Goal: Task Accomplishment & Management: Complete application form

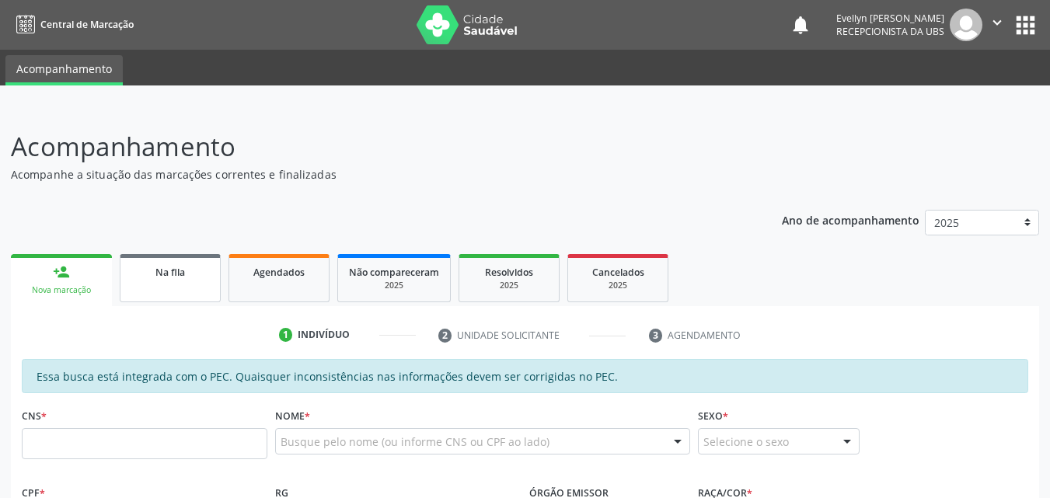
click at [200, 266] on div "Na fila" at bounding box center [170, 272] width 78 height 16
select select "8"
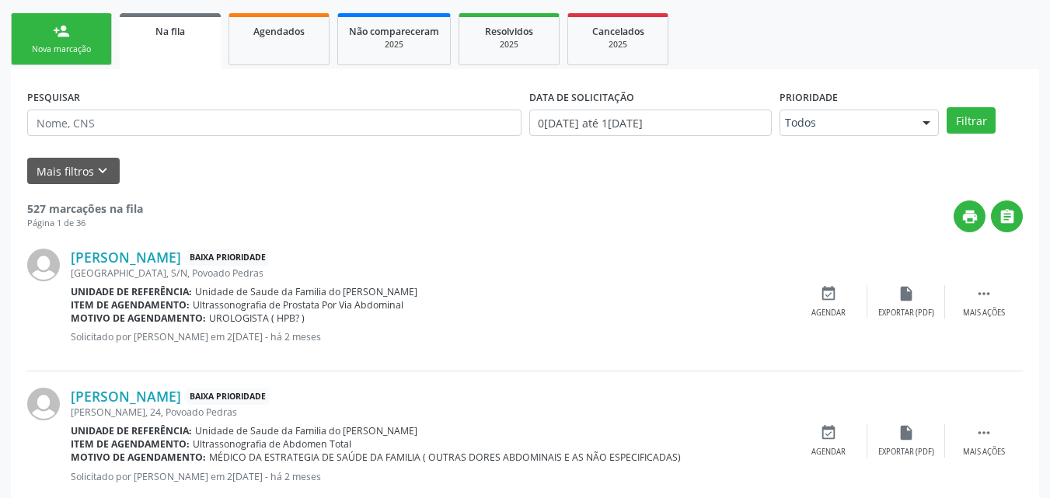
scroll to position [246, 0]
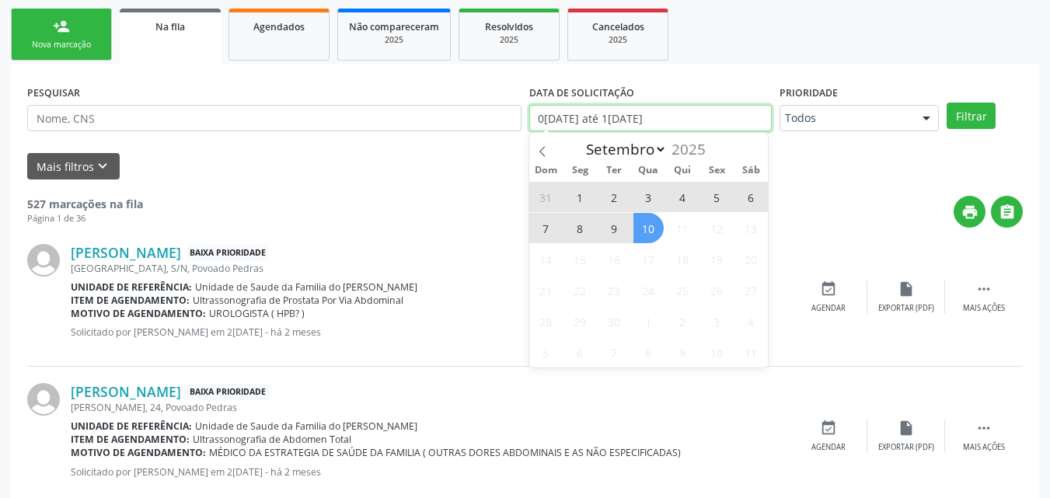
click at [664, 110] on input "0[DATE] até 1[DATE]" at bounding box center [651, 118] width 243 height 26
click at [661, 233] on span "10" at bounding box center [649, 228] width 30 height 30
type input "1[DATE]"
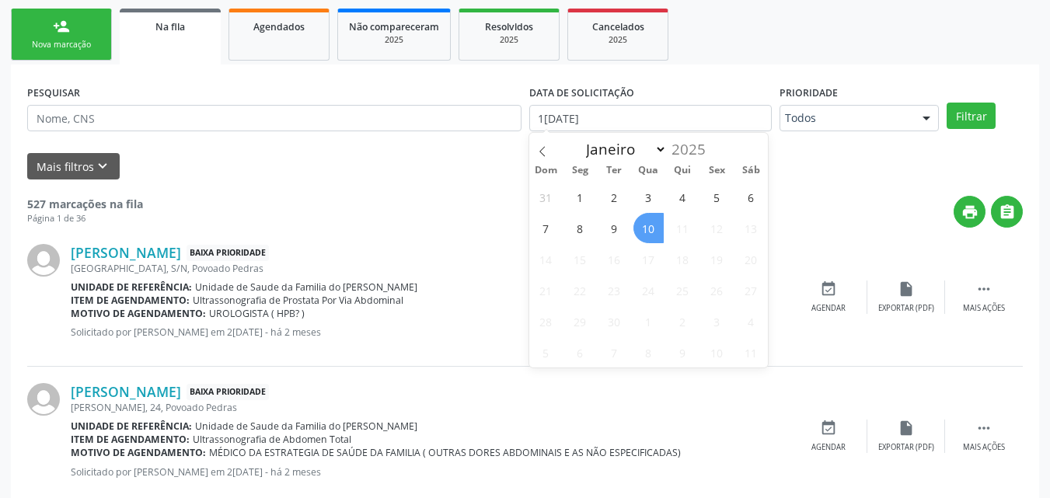
click at [661, 233] on span "10" at bounding box center [649, 228] width 30 height 30
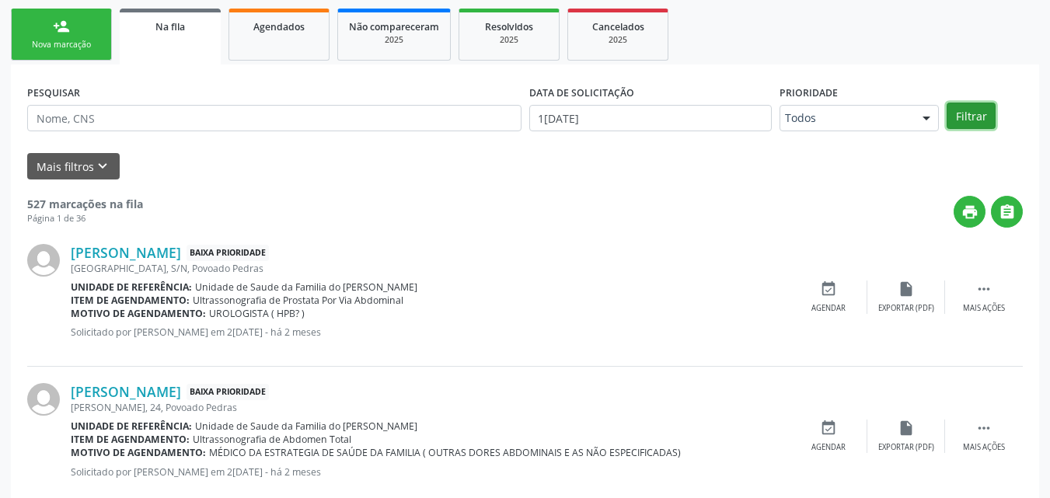
click at [979, 117] on button "Filtrar" at bounding box center [971, 116] width 49 height 26
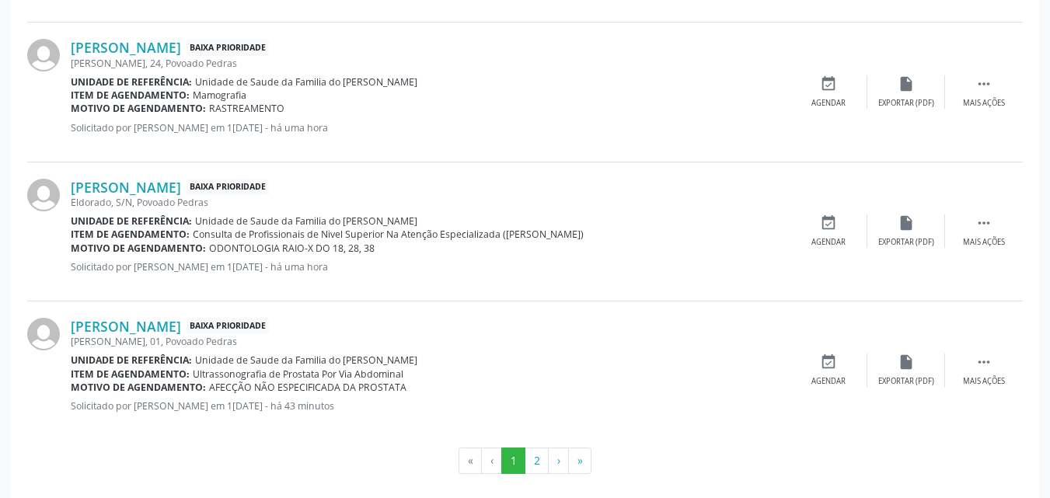
scroll to position [2164, 0]
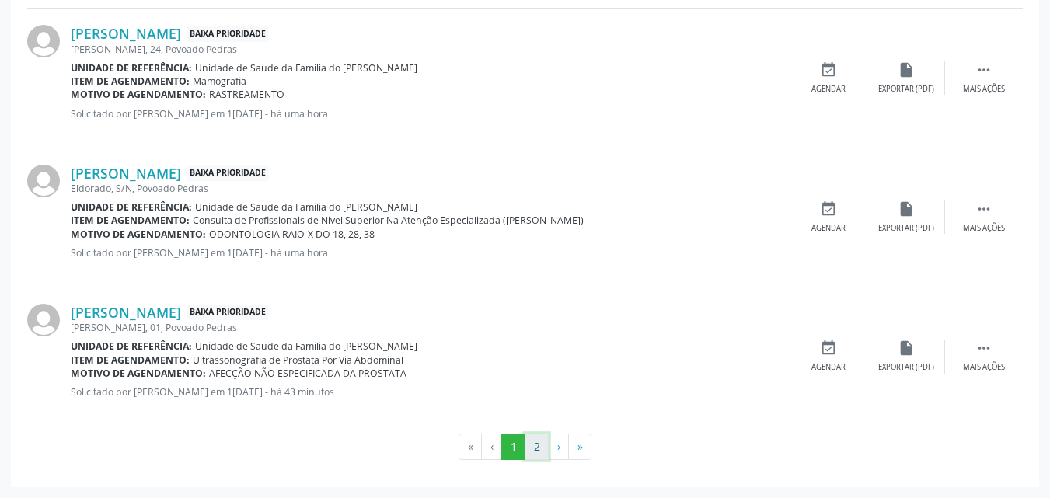
click at [537, 459] on button "2" at bounding box center [537, 447] width 24 height 26
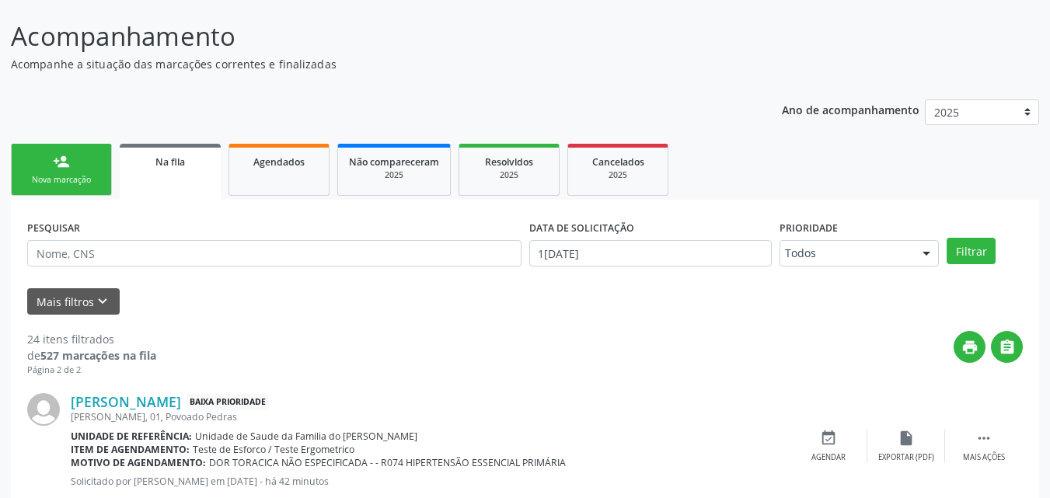
scroll to position [102, 0]
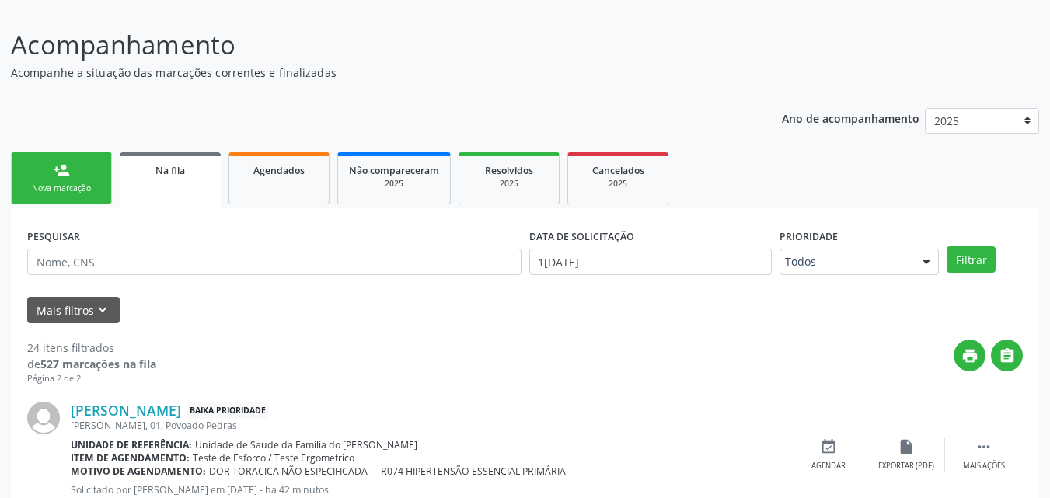
click at [74, 150] on ul "person_add Nova marcação Na fila Agendados Não compareceram 2025 Resolvidos 202…" at bounding box center [525, 179] width 1029 height 60
click at [77, 166] on link "person_add Nova marcação" at bounding box center [61, 178] width 101 height 52
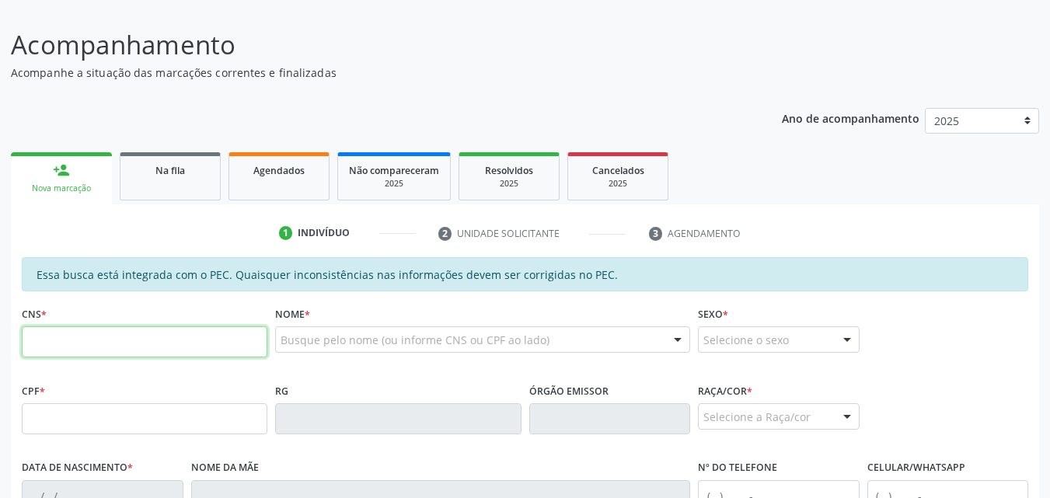
click at [124, 348] on input "text" at bounding box center [145, 342] width 246 height 31
type input "702 3091 6379 4010"
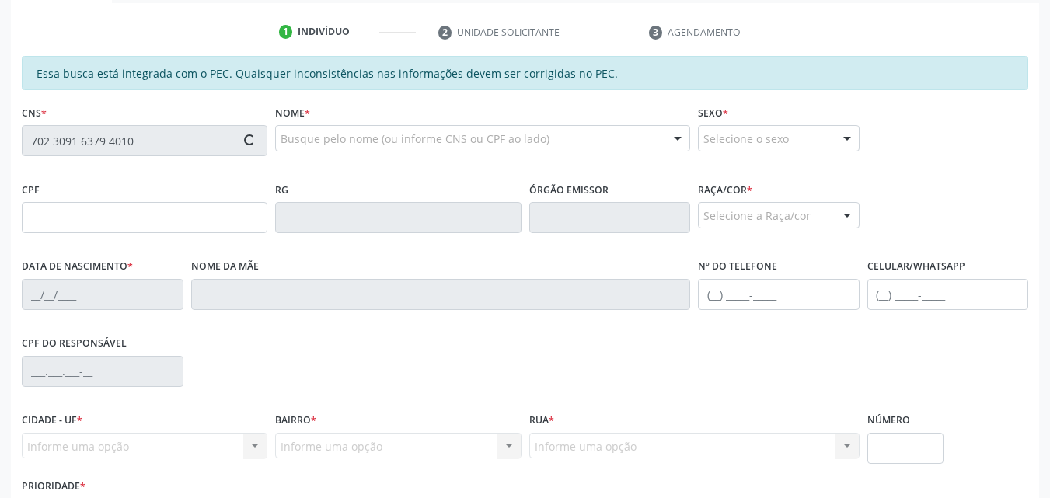
type input "09[DATE]"
type input "[PERSON_NAME]"
type input "[PHONE_NUMBER]"
type input "S/N"
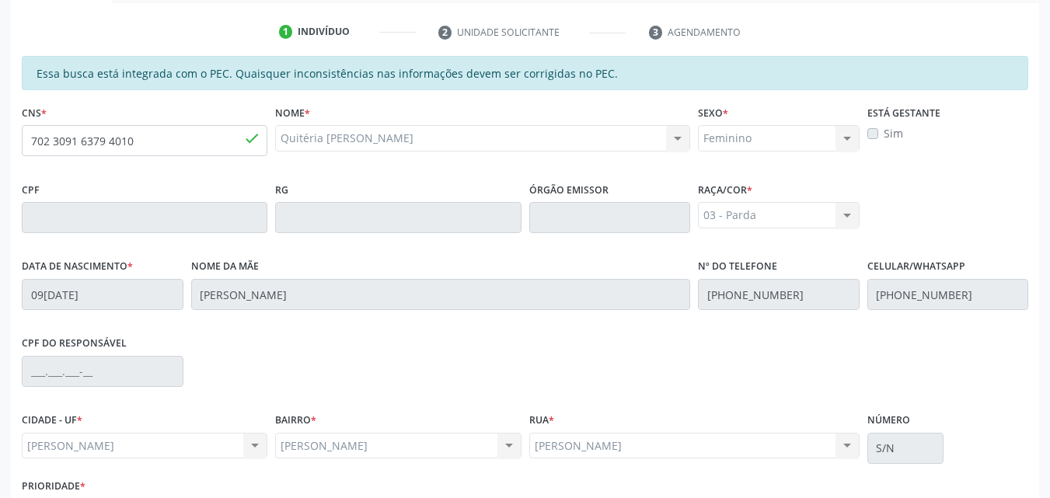
scroll to position [411, 0]
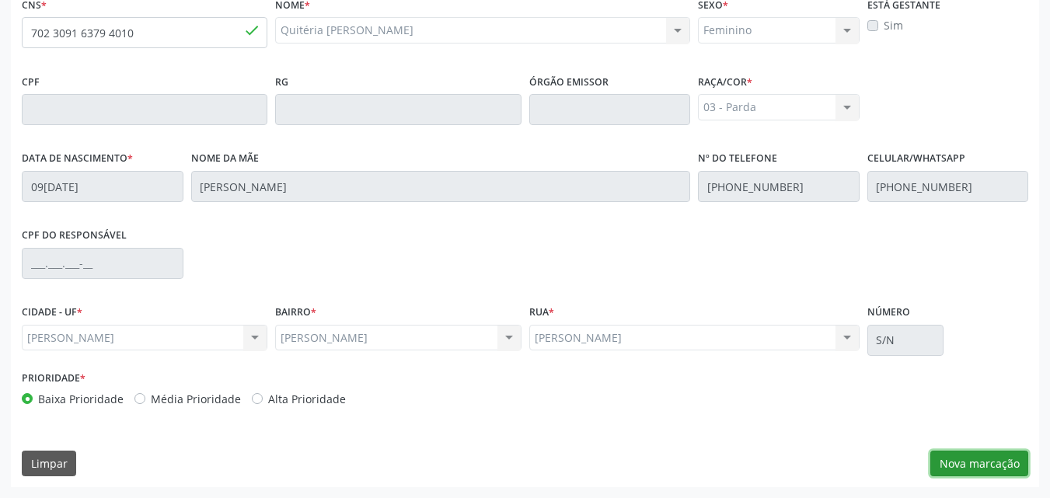
click at [1004, 456] on button "Nova marcação" at bounding box center [980, 464] width 98 height 26
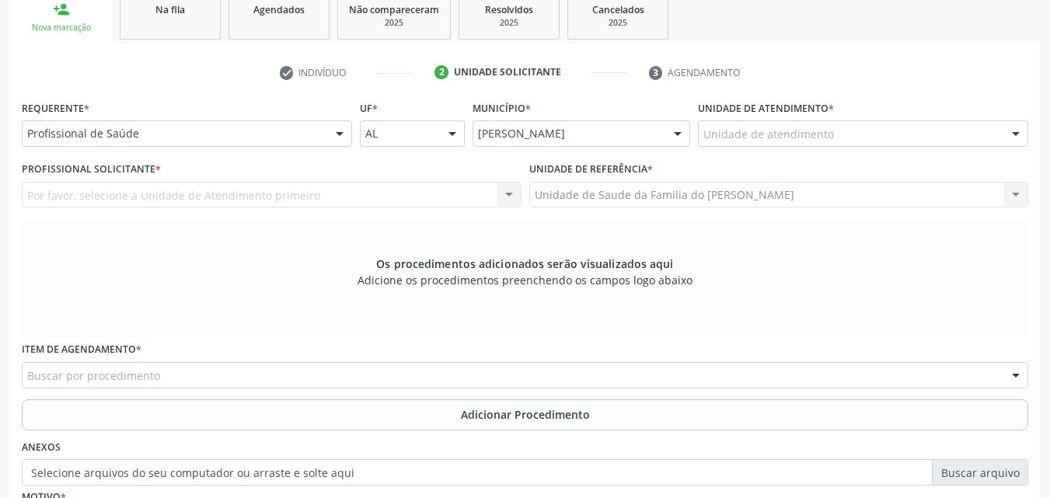
scroll to position [220, 0]
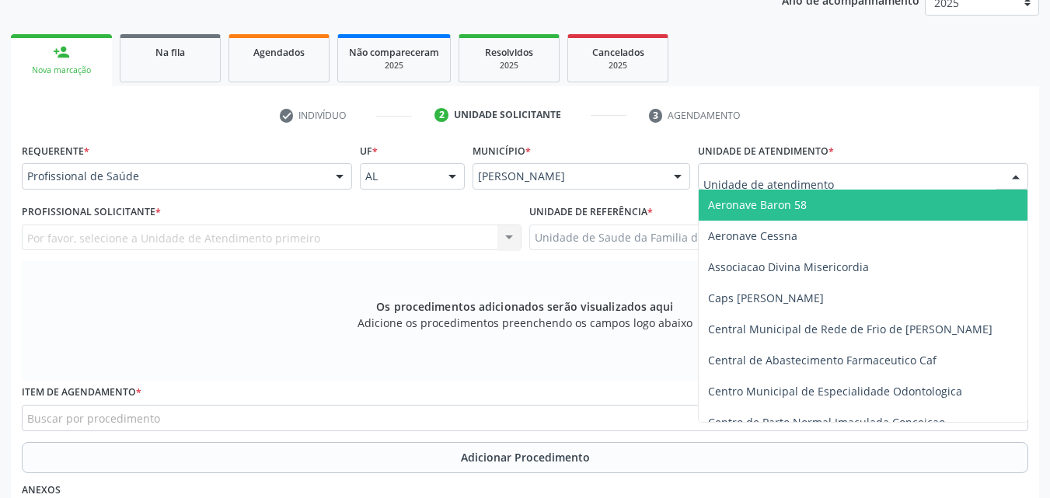
click at [900, 168] on div at bounding box center [863, 176] width 330 height 26
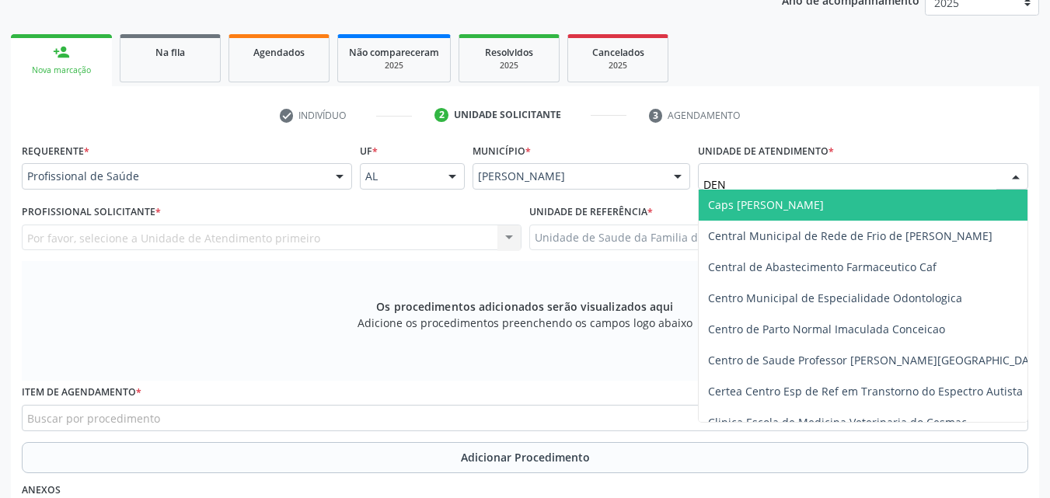
type input "DENI"
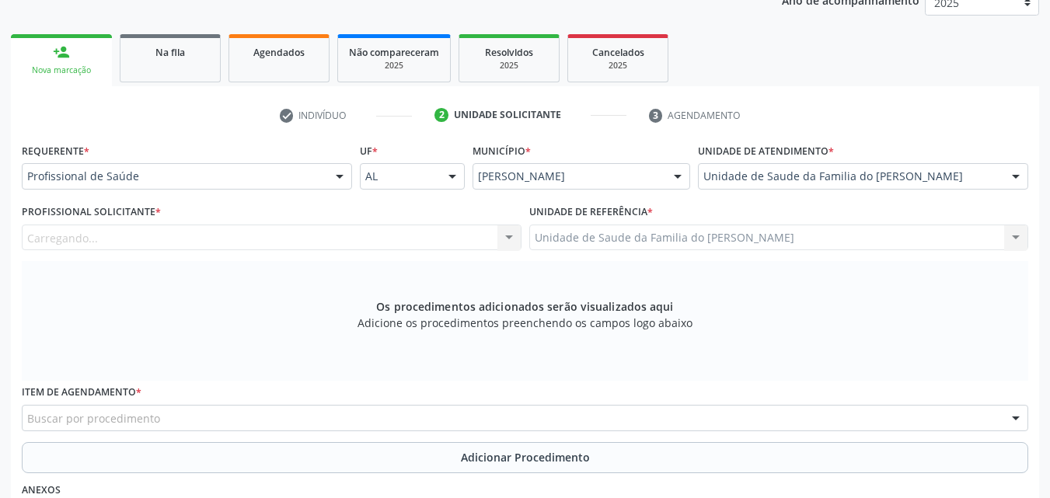
click at [447, 232] on div "Carregando... Nenhum resultado encontrado para: " " Não há nenhuma opção para s…" at bounding box center [272, 238] width 500 height 26
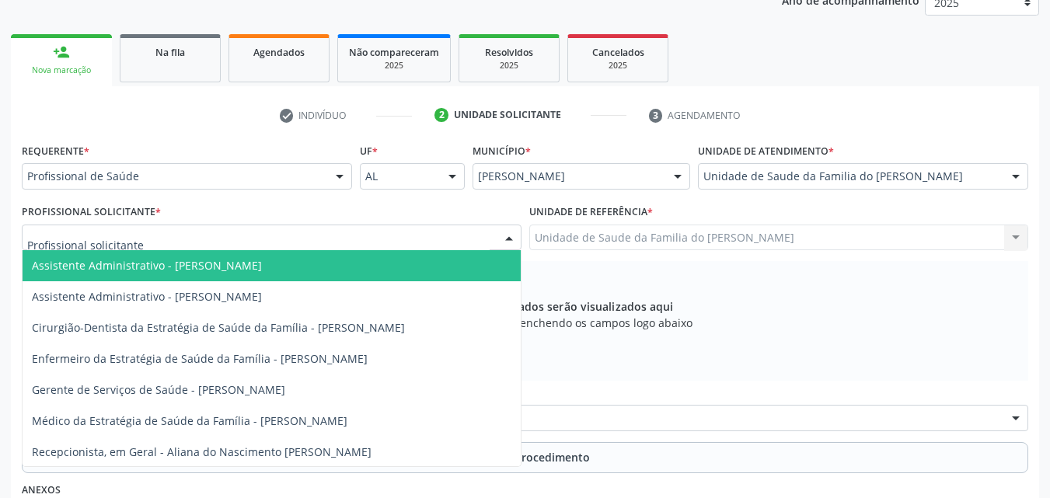
click at [444, 237] on div at bounding box center [272, 238] width 500 height 26
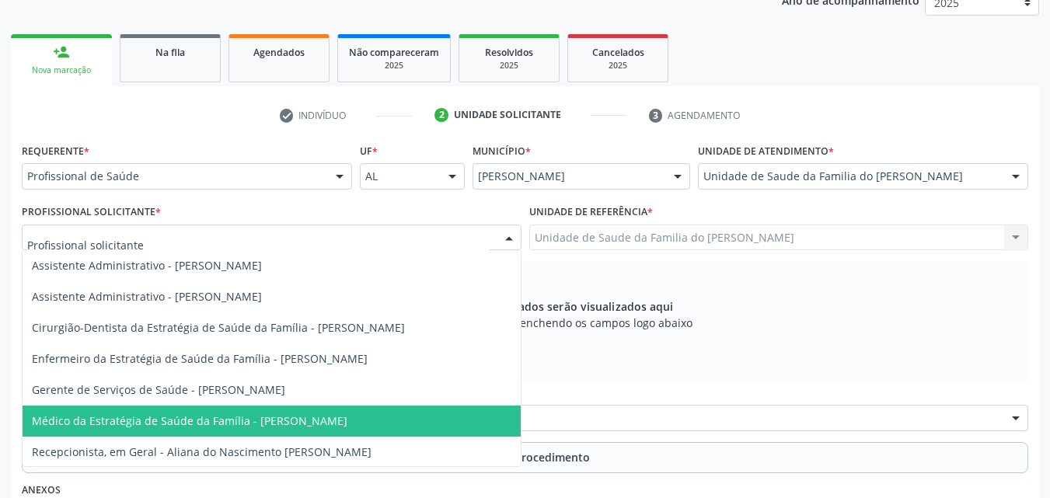
click at [323, 425] on span "Médico da Estratégia de Saúde da Família - [PERSON_NAME]" at bounding box center [190, 421] width 316 height 15
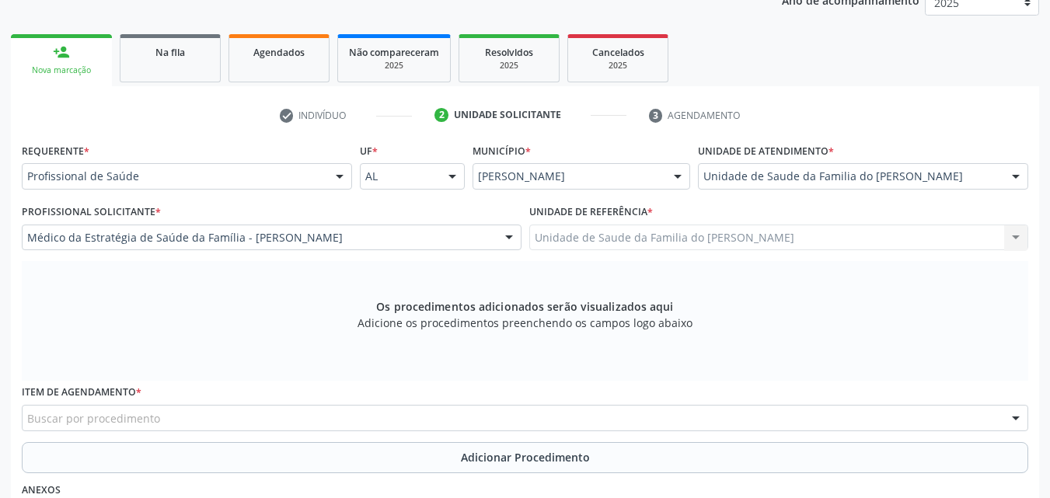
click at [323, 425] on div "Buscar por procedimento" at bounding box center [525, 418] width 1007 height 26
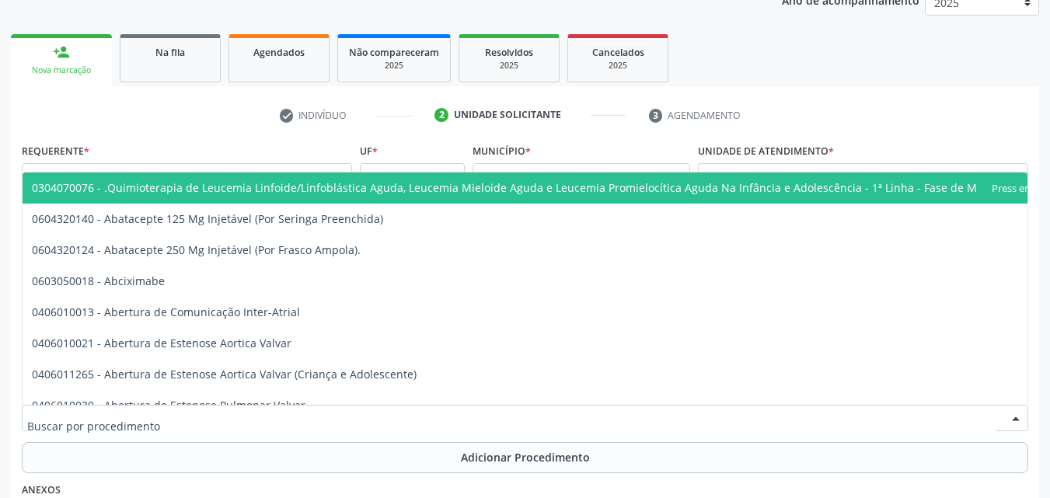
type input "W"
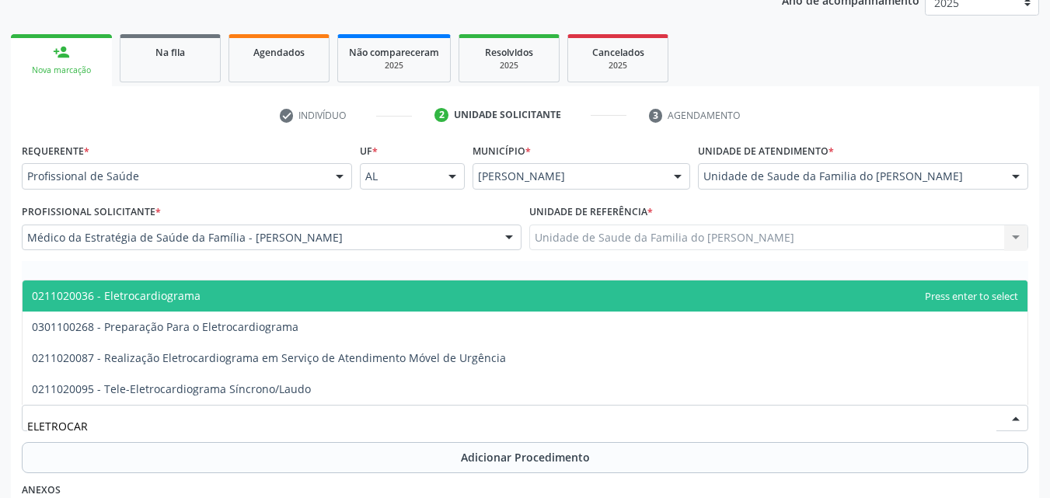
type input "ELETROCARD"
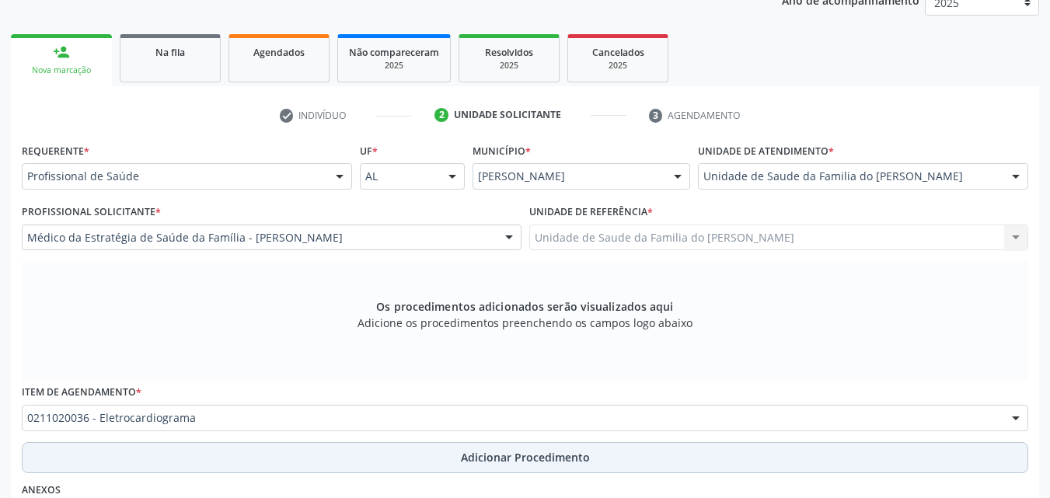
click at [324, 448] on button "Adicionar Procedimento" at bounding box center [525, 457] width 1007 height 31
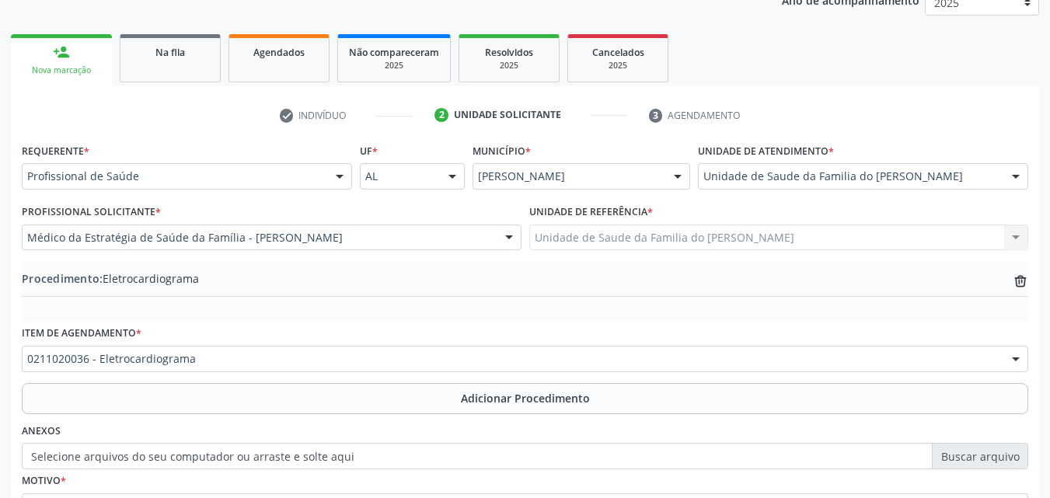
scroll to position [376, 0]
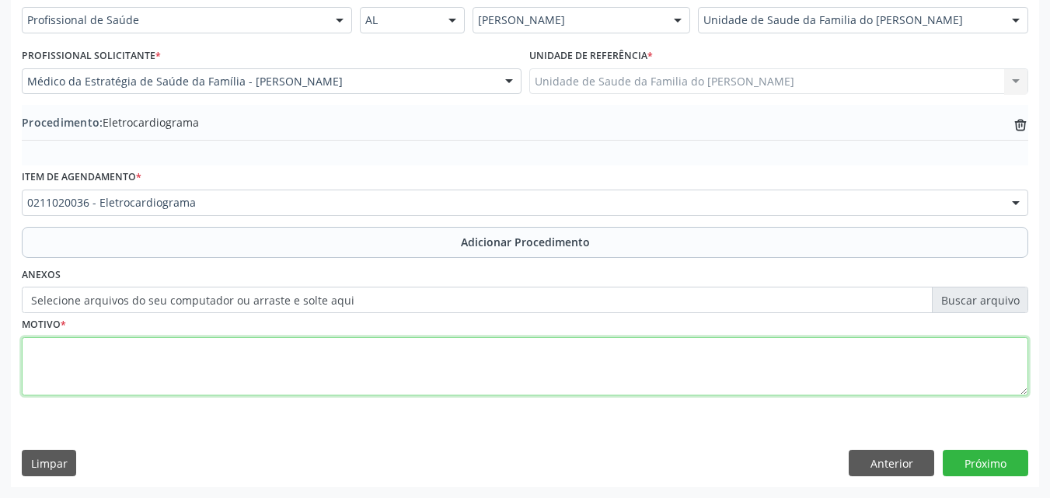
click at [761, 367] on textarea at bounding box center [525, 366] width 1007 height 59
type textarea "HIPERTENSÃO ESSENCIAL PRIMÁRIA"
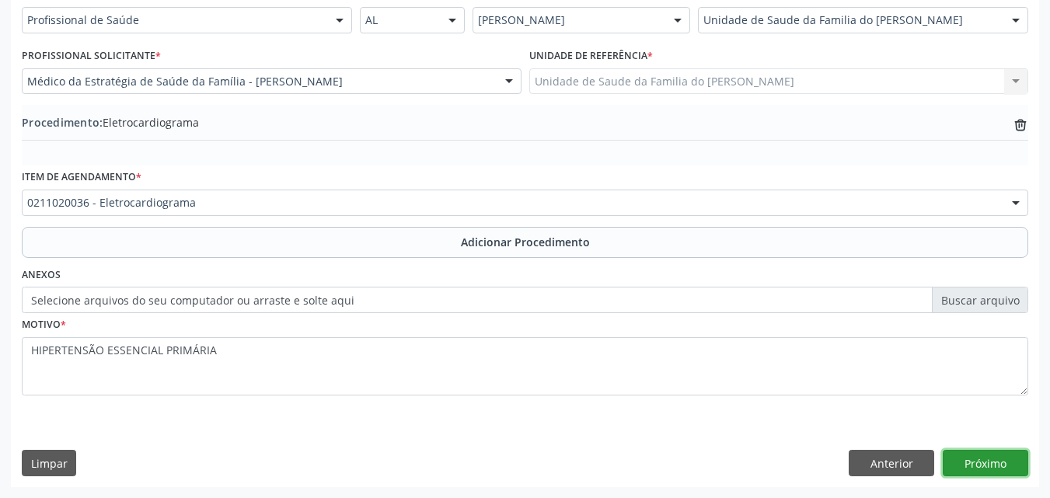
click at [965, 467] on button "Próximo" at bounding box center [986, 463] width 86 height 26
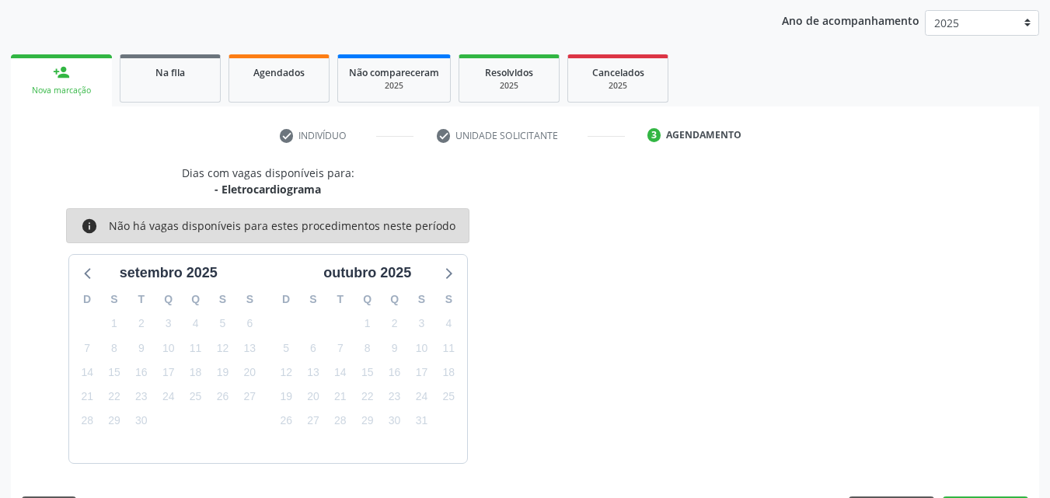
scroll to position [246, 0]
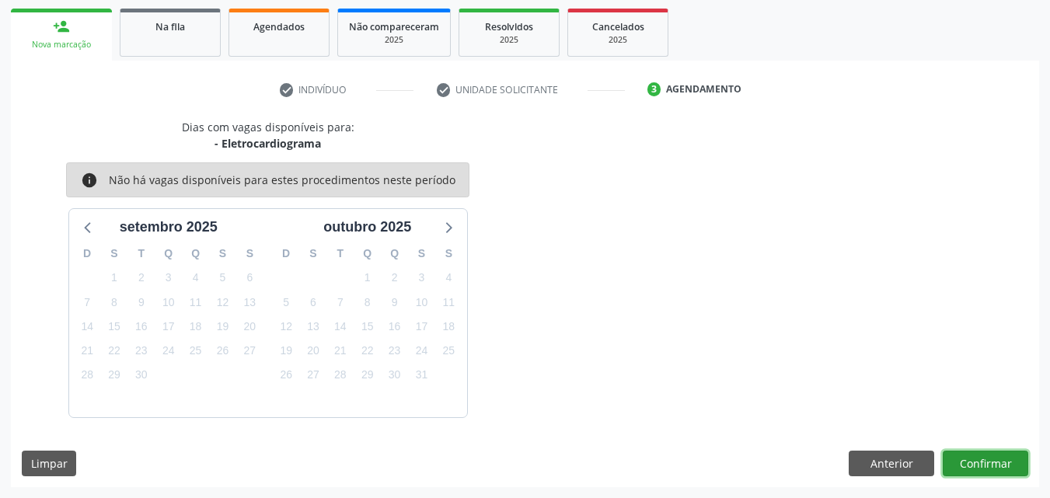
click at [965, 467] on button "Confirmar" at bounding box center [986, 464] width 86 height 26
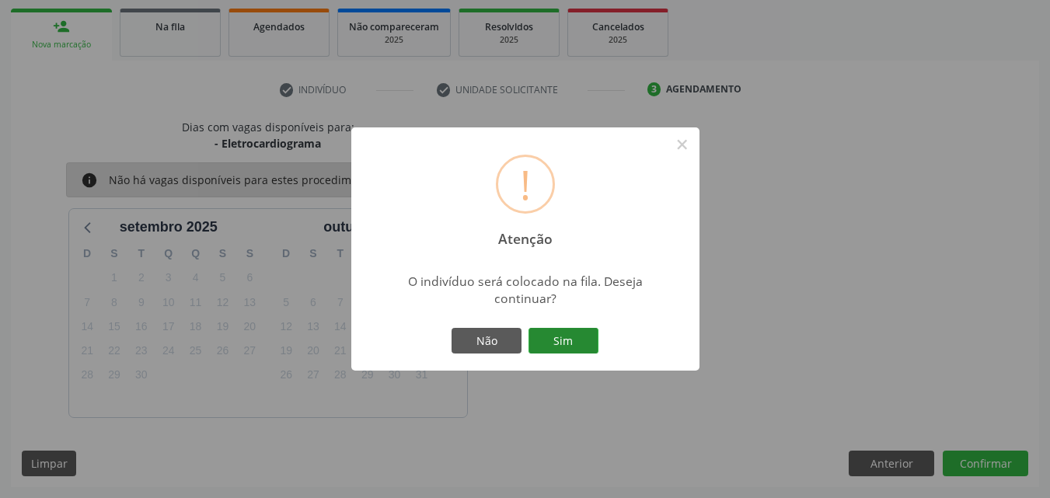
click at [553, 344] on button "Sim" at bounding box center [564, 341] width 70 height 26
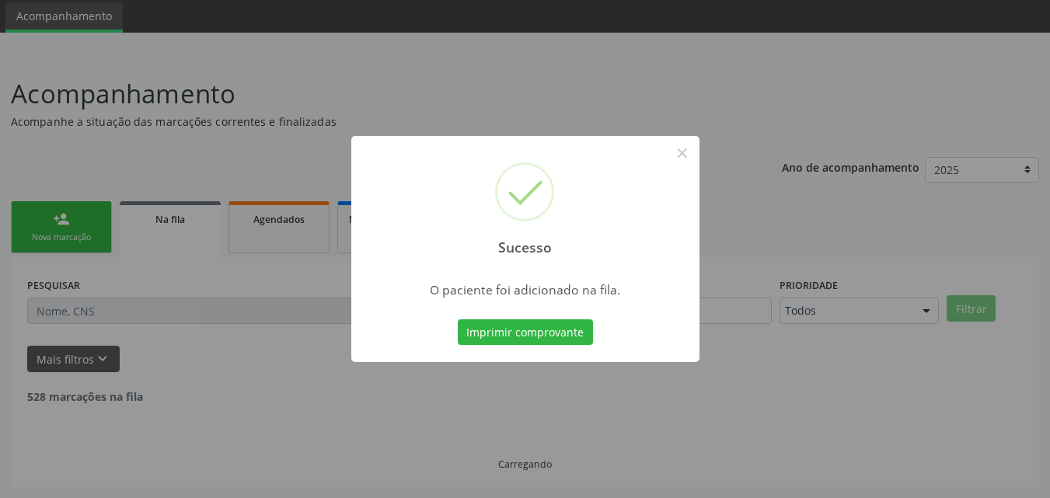
scroll to position [37, 0]
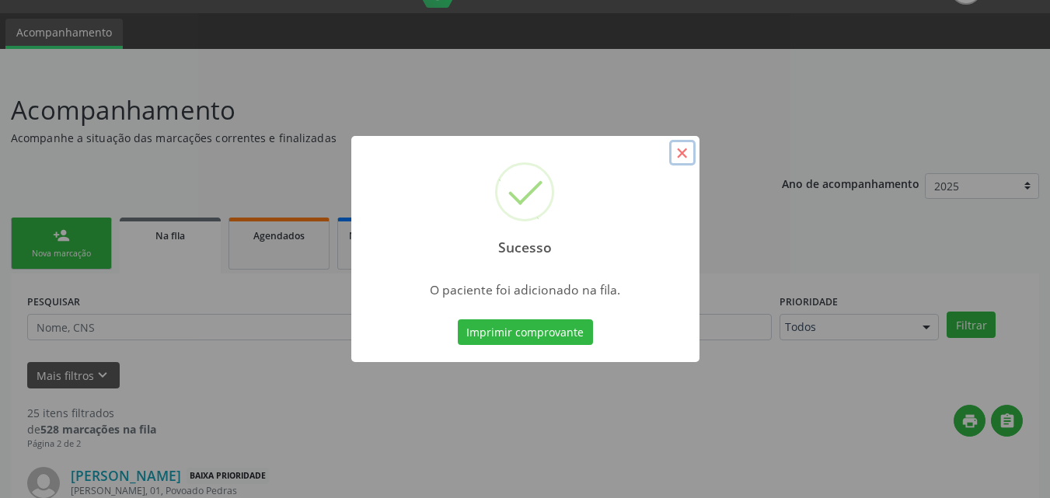
click at [684, 149] on button "×" at bounding box center [682, 153] width 26 height 26
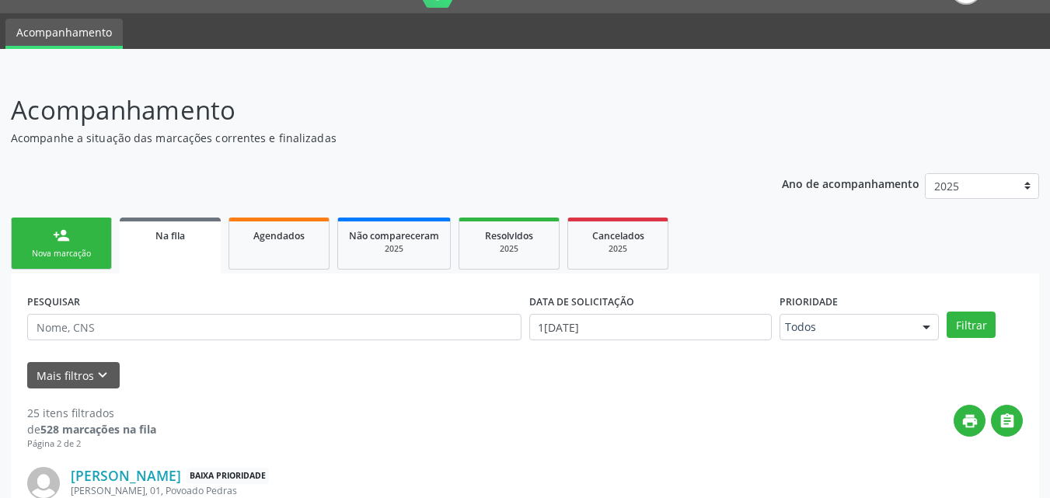
click at [84, 239] on link "person_add Nova marcação" at bounding box center [61, 244] width 101 height 52
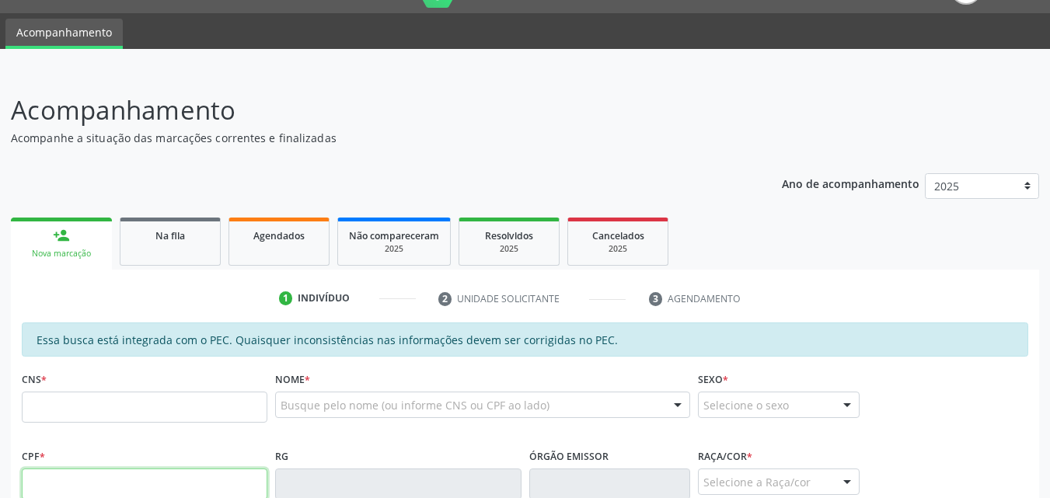
click at [74, 474] on input "text" at bounding box center [145, 484] width 246 height 31
type input "016.576.394-95"
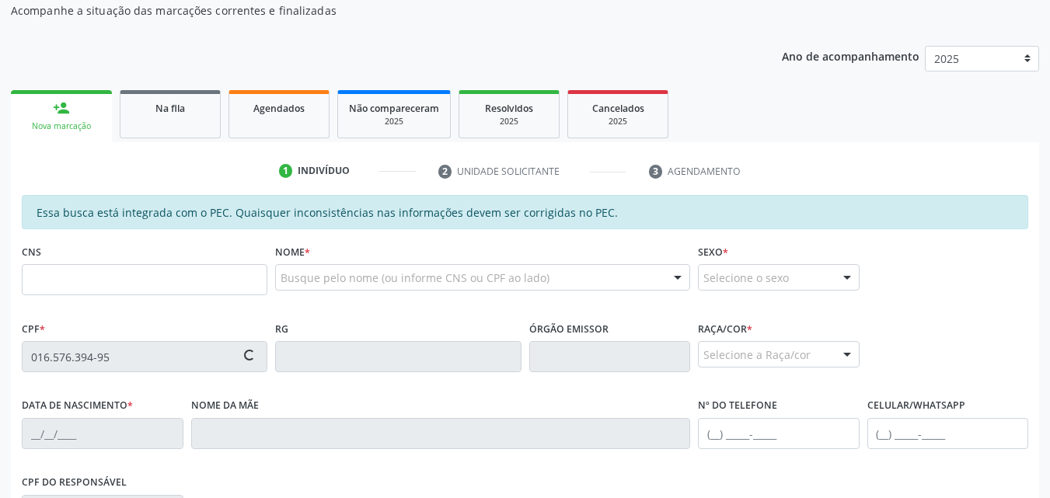
type input "706 7032 0644 6020"
type input "06/03/1986"
type input "[PERSON_NAME]"
type input "[PHONE_NUMBER]"
type input "S/N"
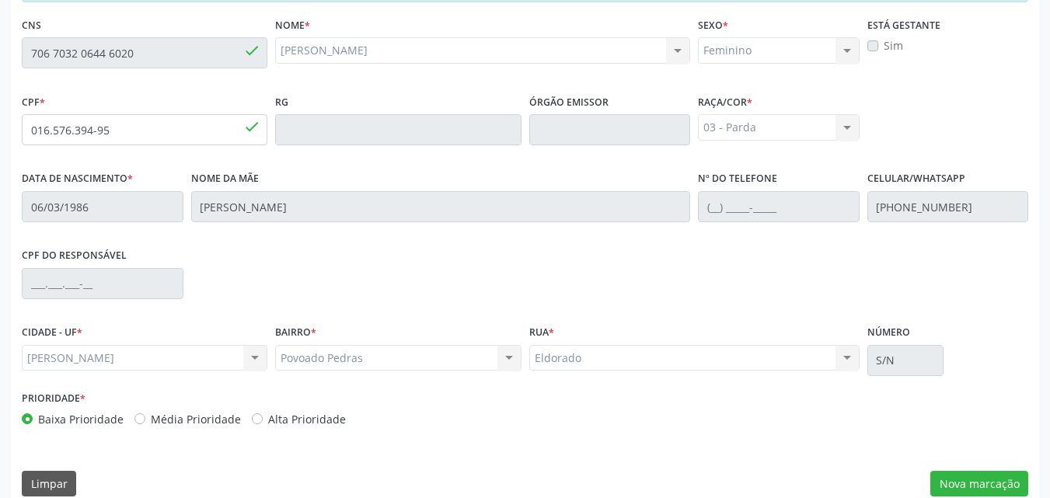
scroll to position [411, 0]
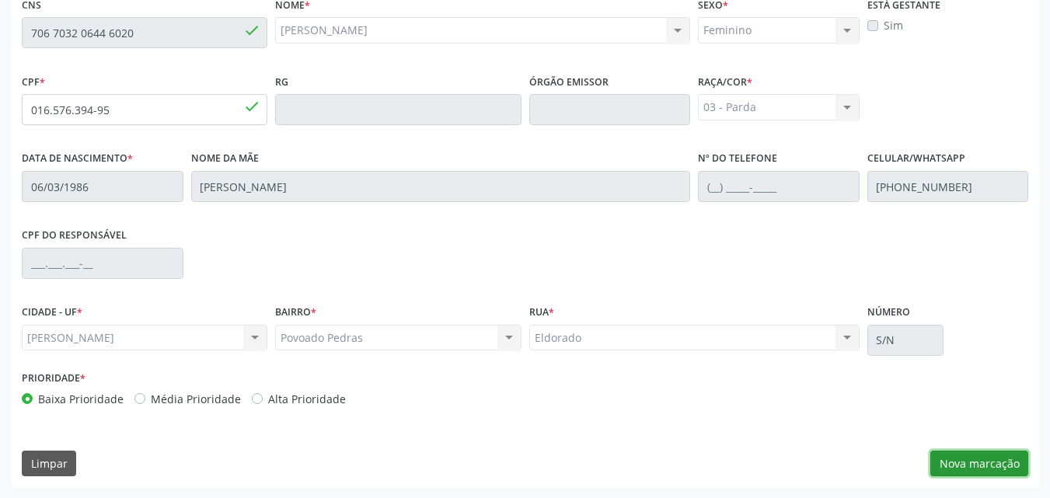
click at [982, 467] on button "Nova marcação" at bounding box center [980, 464] width 98 height 26
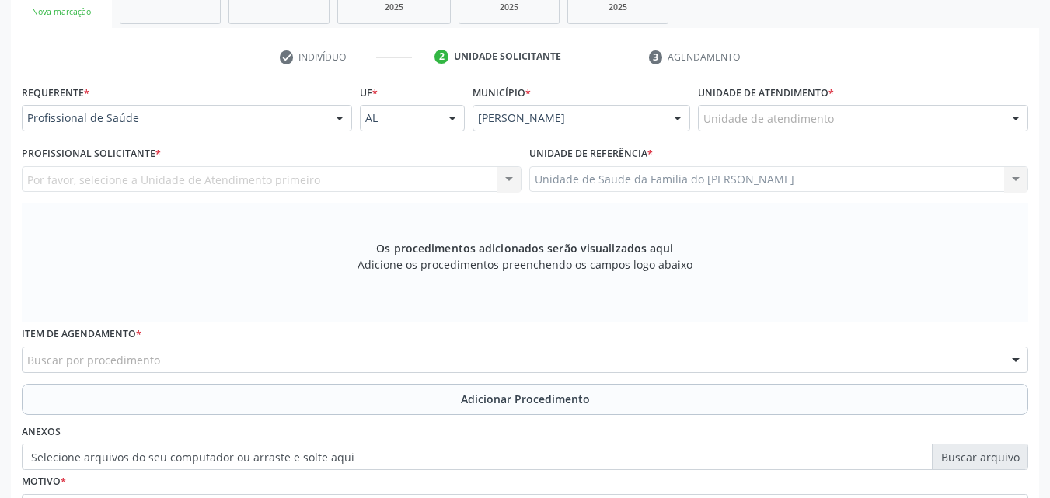
scroll to position [255, 0]
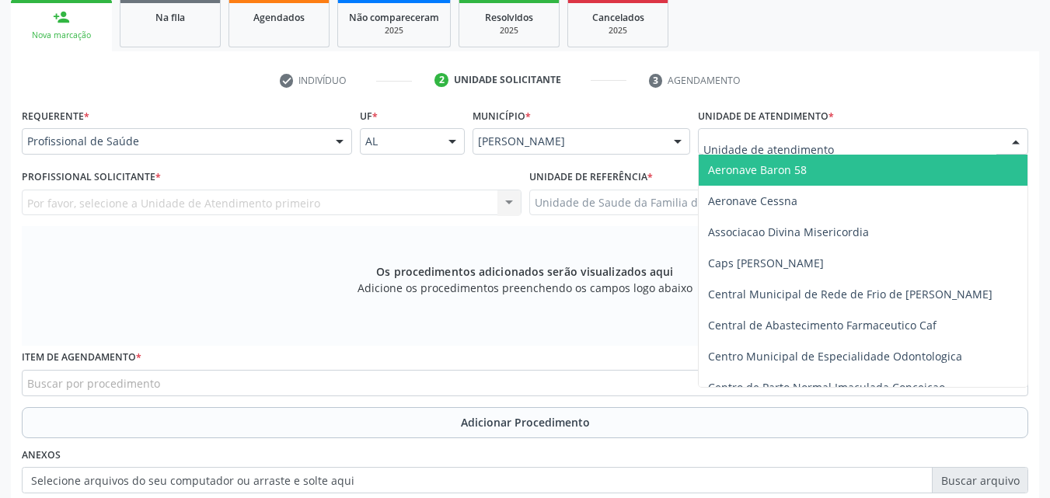
click at [885, 142] on div at bounding box center [863, 141] width 330 height 26
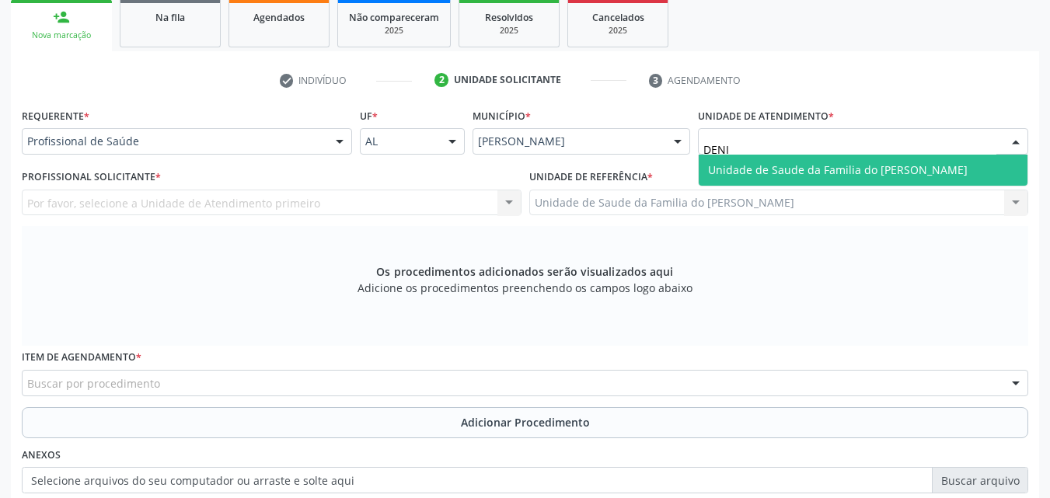
type input "[PERSON_NAME]"
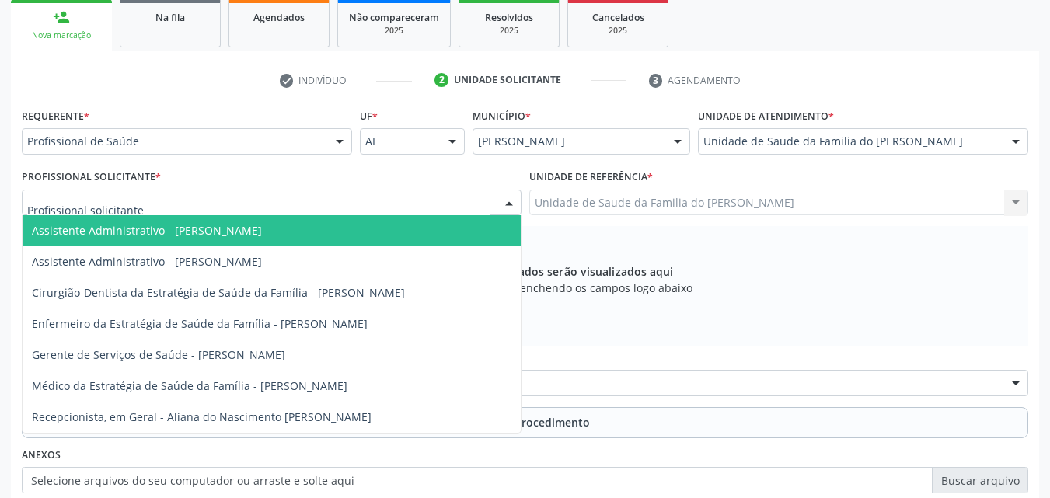
click at [309, 207] on div at bounding box center [272, 203] width 500 height 26
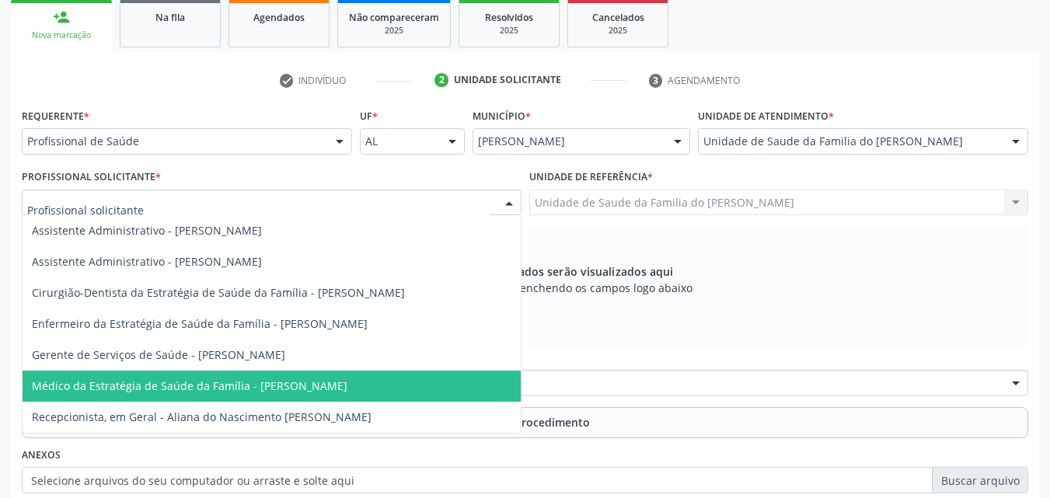
click at [278, 383] on span "Médico da Estratégia de Saúde da Família - [PERSON_NAME]" at bounding box center [190, 386] width 316 height 15
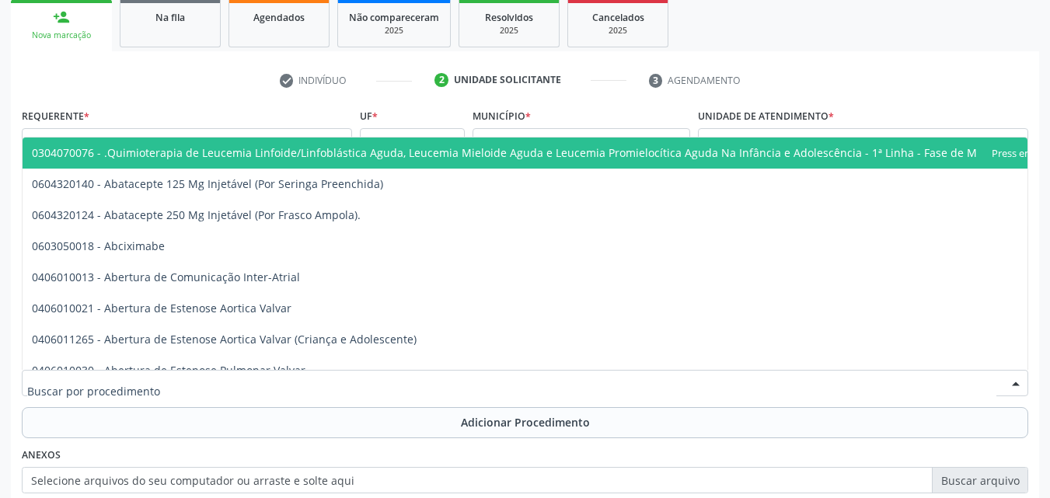
click at [278, 383] on div at bounding box center [525, 383] width 1007 height 26
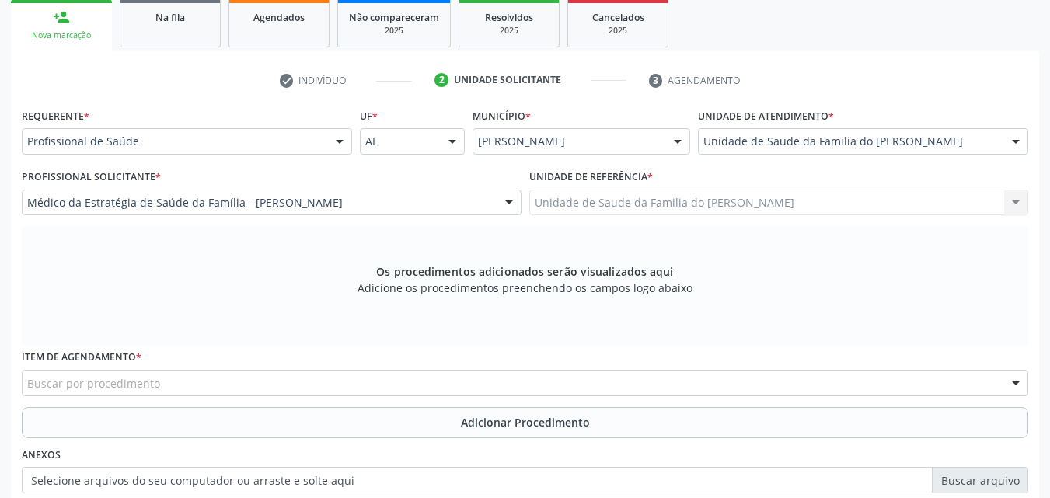
click at [259, 84] on ul "check Indivíduo 2 Unidade solicitante 3 Agendamento" at bounding box center [525, 81] width 1029 height 26
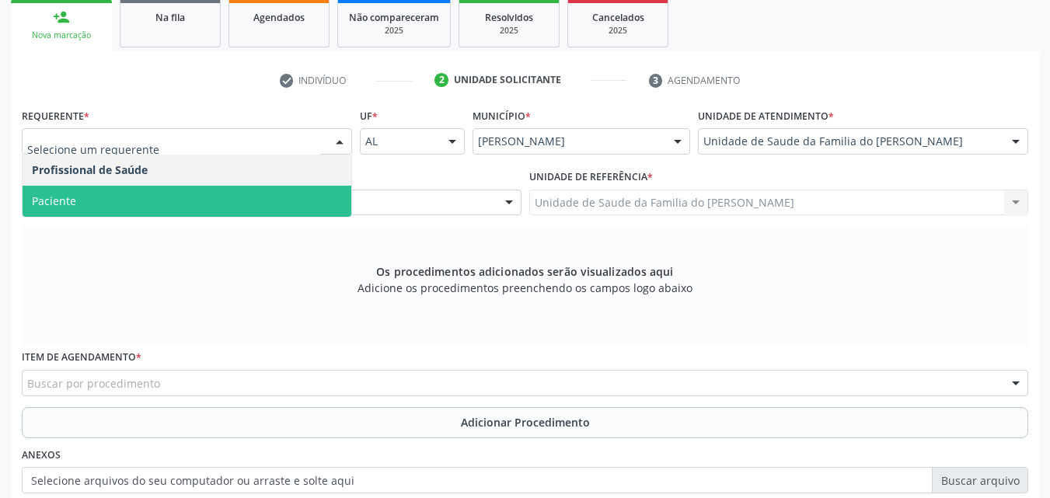
click at [268, 204] on span "Paciente" at bounding box center [187, 201] width 329 height 31
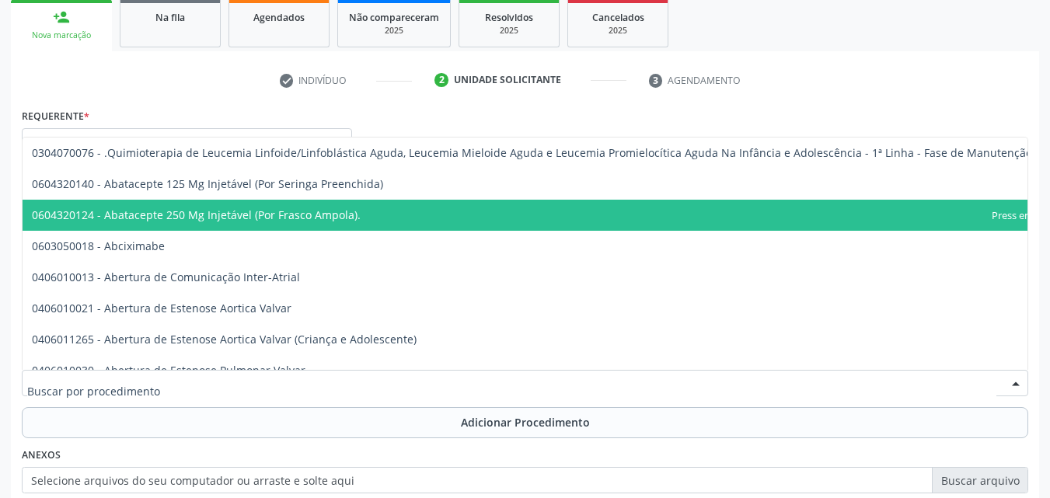
click at [250, 381] on div at bounding box center [525, 383] width 1007 height 26
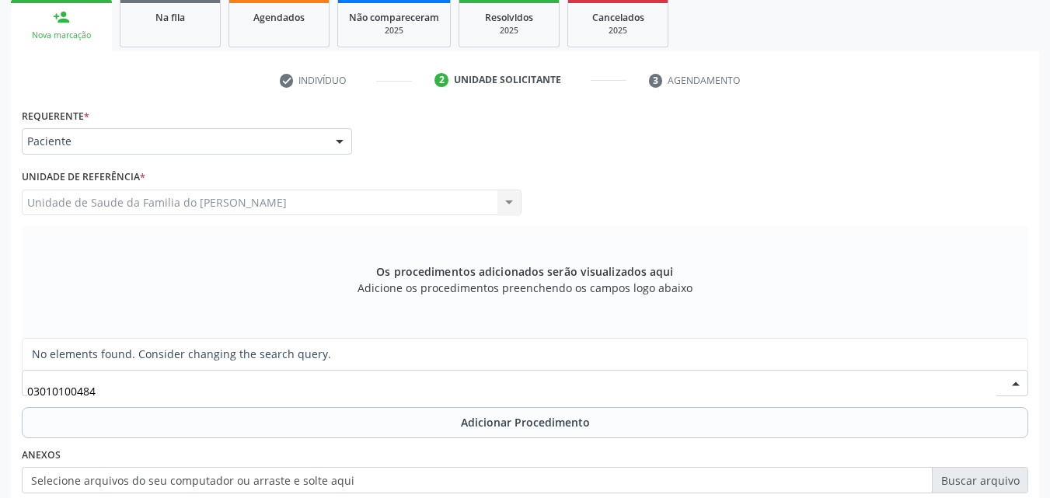
type input "0301010048"
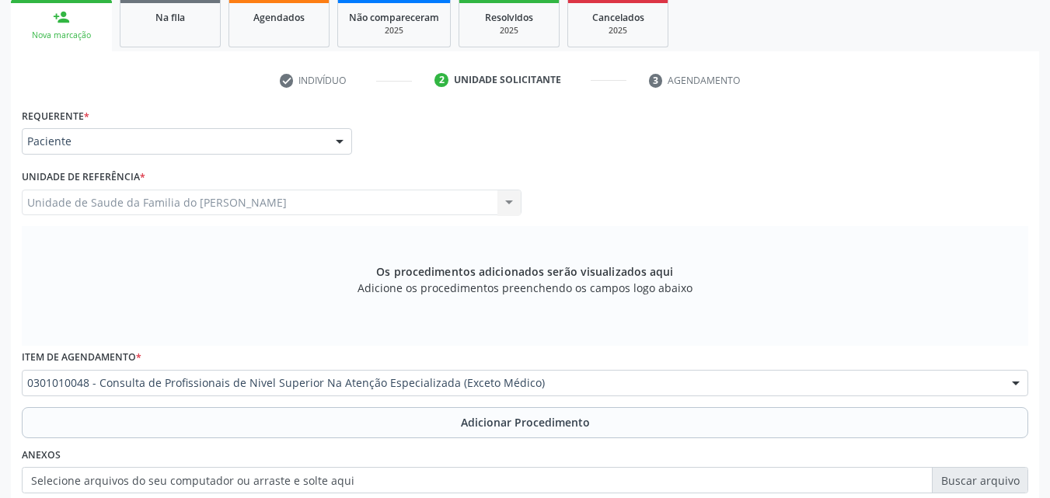
scroll to position [0, 0]
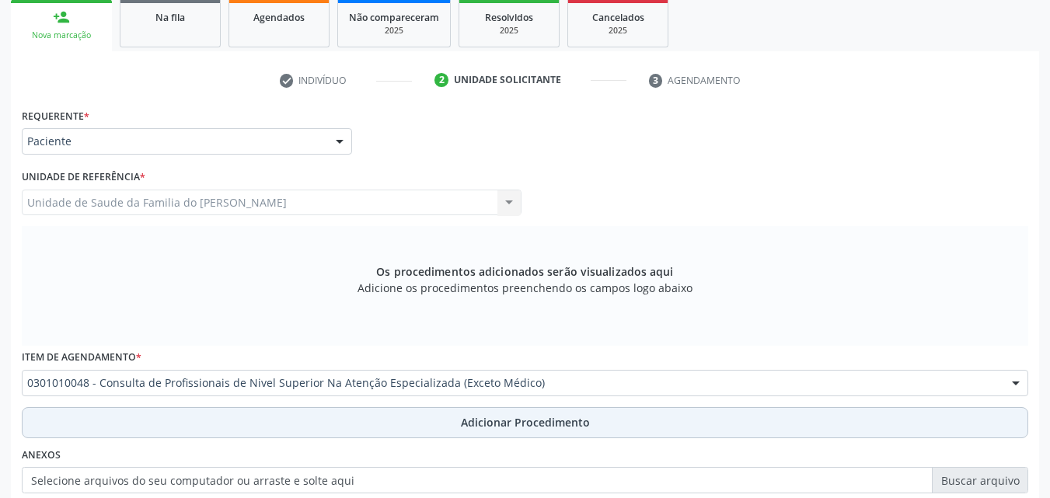
click at [272, 421] on button "Adicionar Procedimento" at bounding box center [525, 422] width 1007 height 31
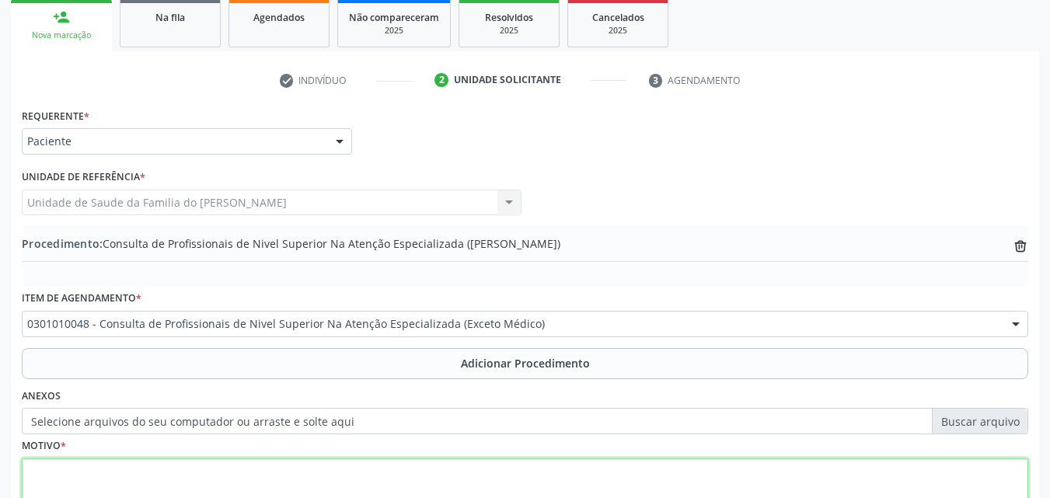
click at [298, 464] on textarea at bounding box center [525, 488] width 1007 height 59
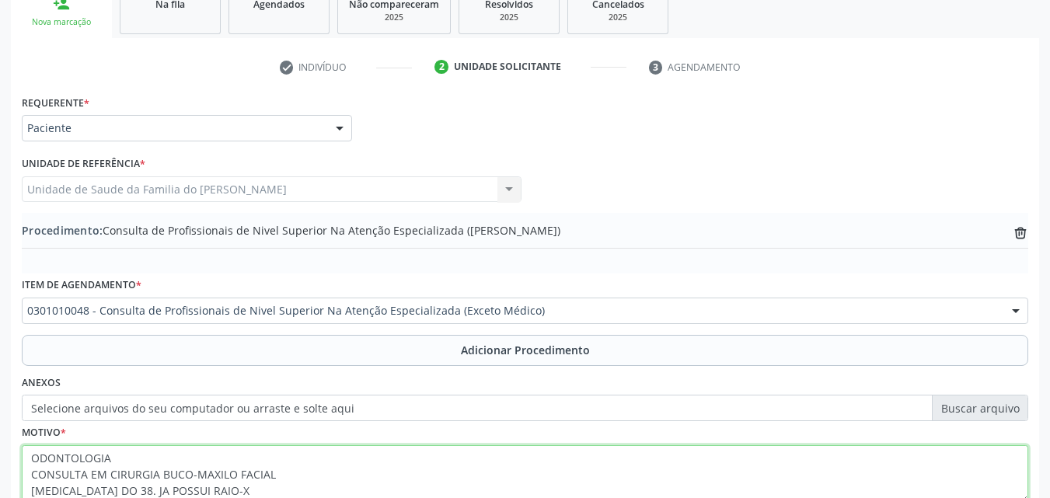
scroll to position [273, 0]
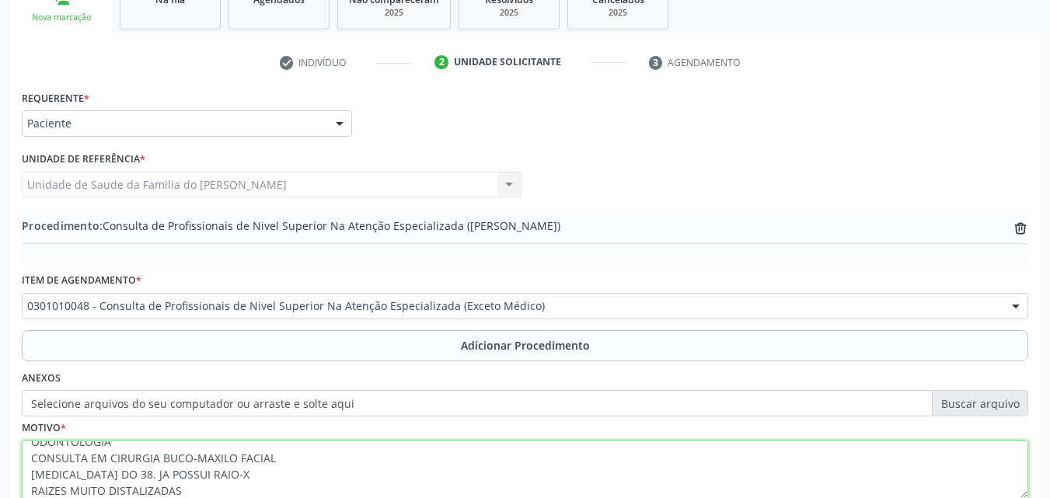
type textarea "ODONTOLOGIA CONSULTA EM CIRURGIA BUCO-MAXILO FACIAL [MEDICAL_DATA] DO 38. JA PO…"
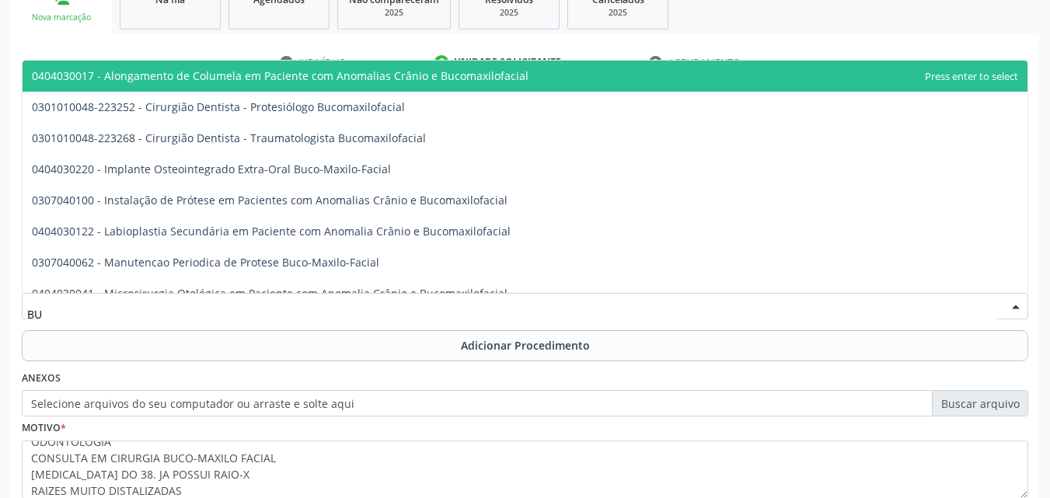
type input "B"
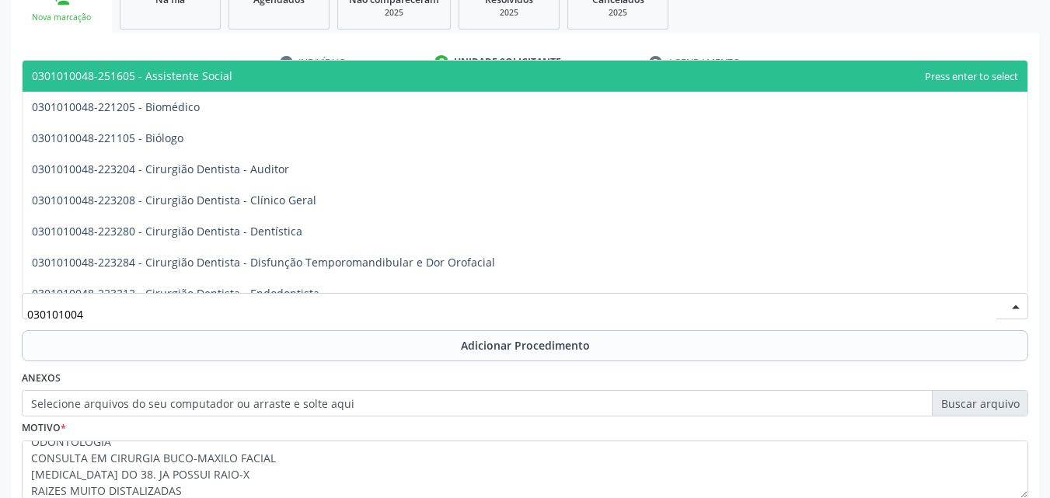
type input "0301010048"
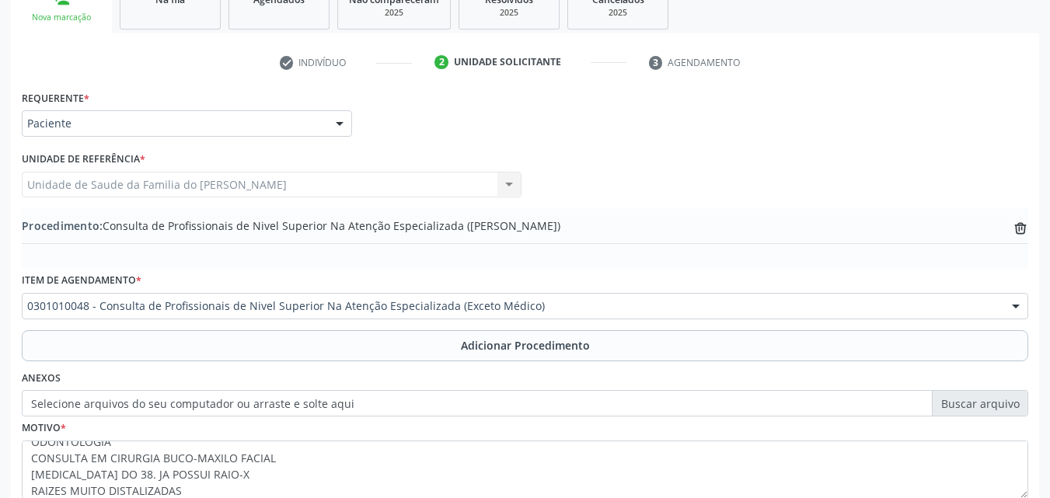
scroll to position [0, 0]
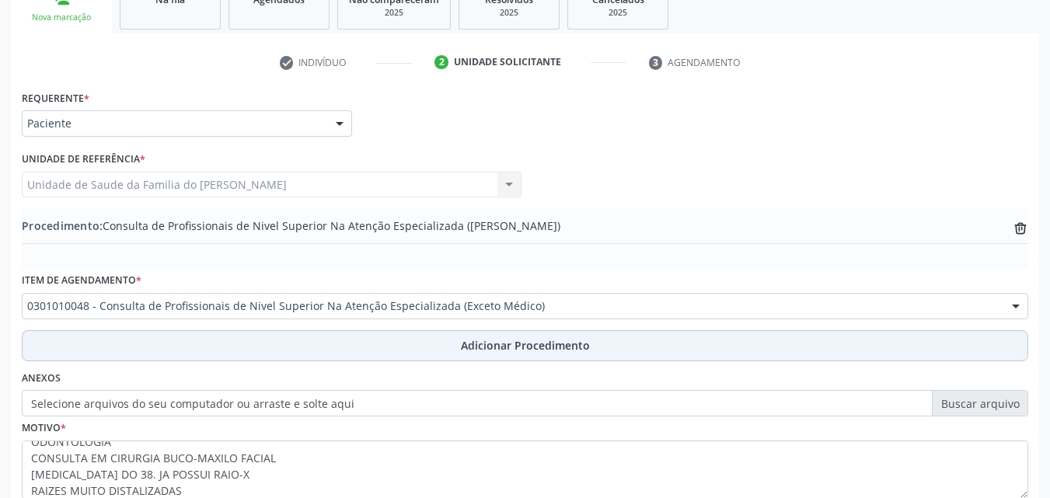
click at [489, 339] on span "Adicionar Procedimento" at bounding box center [525, 345] width 129 height 16
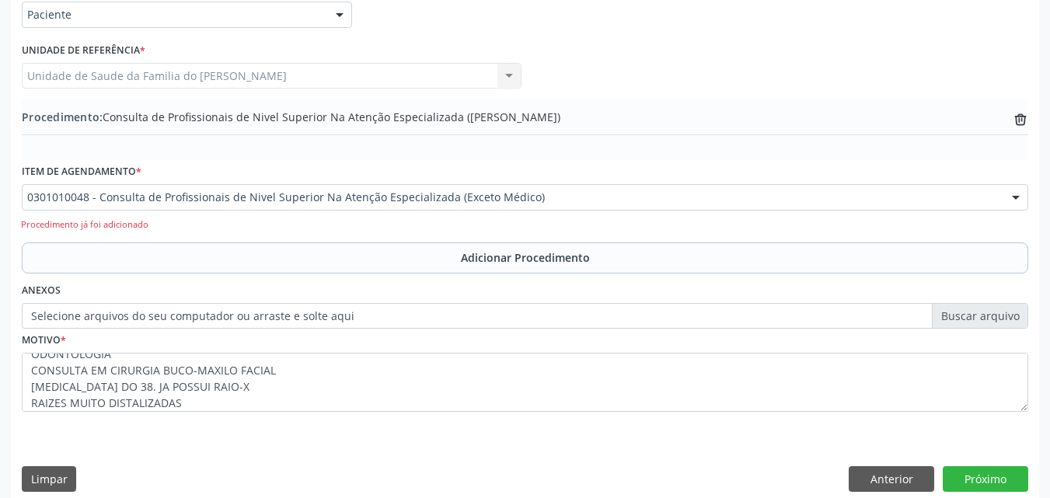
scroll to position [397, 0]
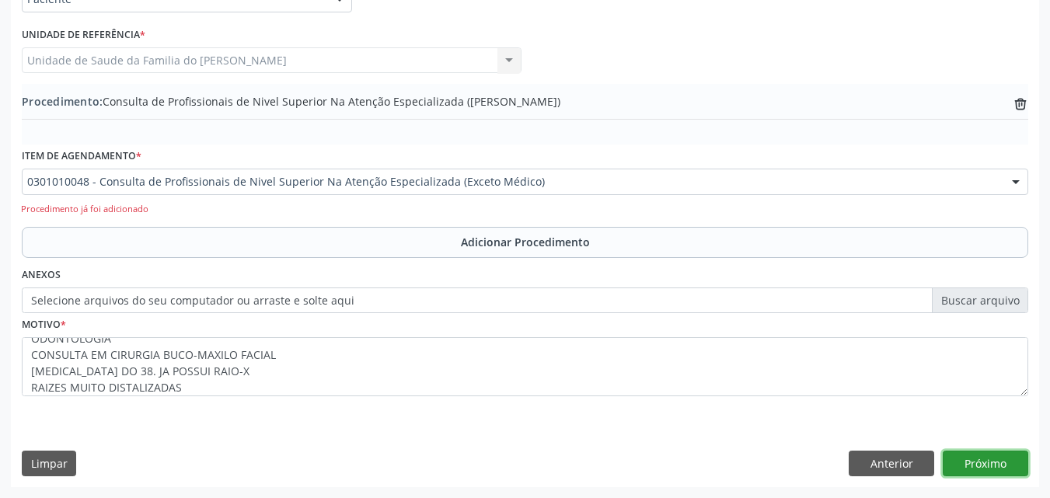
click at [970, 463] on button "Próximo" at bounding box center [986, 464] width 86 height 26
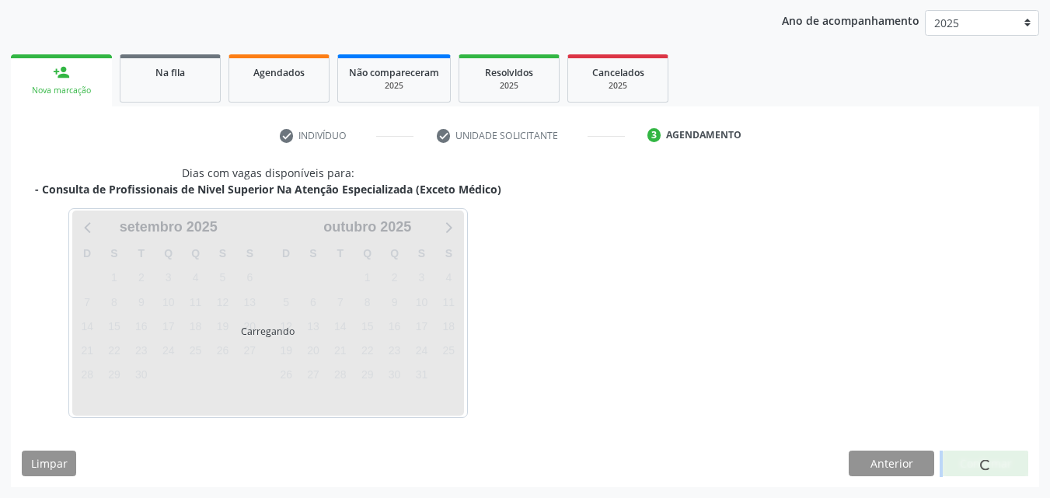
scroll to position [246, 0]
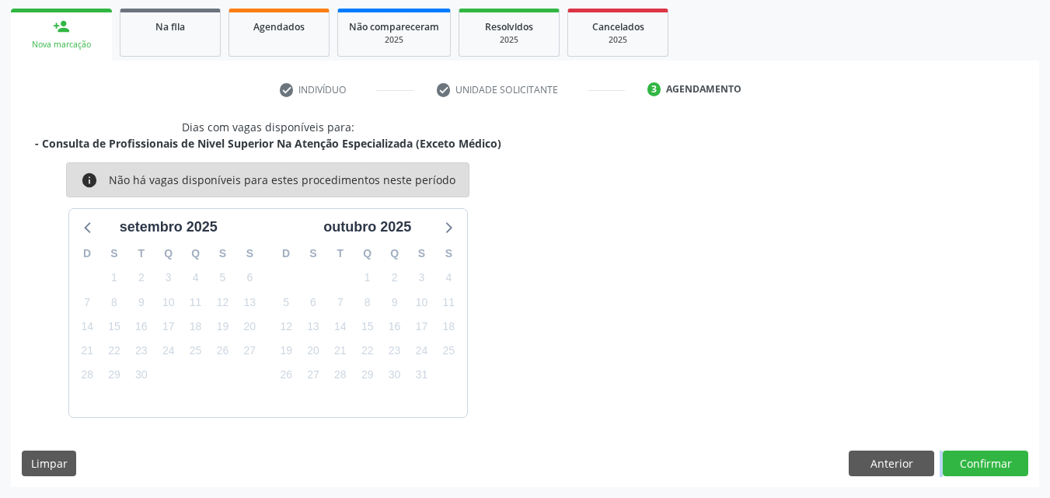
drag, startPoint x: 970, startPoint y: 463, endPoint x: 844, endPoint y: 384, distance: 148.9
click at [991, 491] on div "Acompanhamento Acompanhe a situação das marcações correntes e finalizadas Relat…" at bounding box center [525, 180] width 1050 height 637
click at [999, 476] on button "Confirmar" at bounding box center [986, 464] width 86 height 26
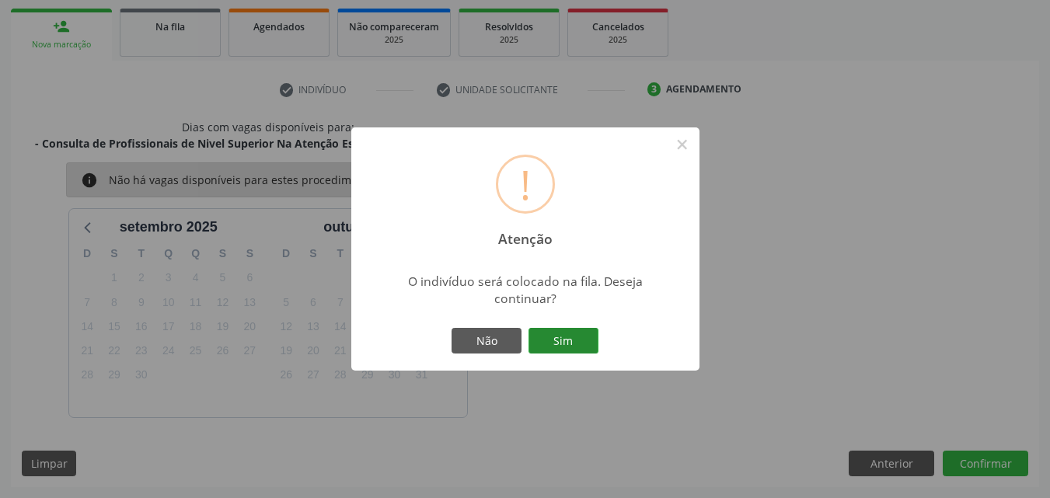
click at [560, 343] on button "Sim" at bounding box center [564, 341] width 70 height 26
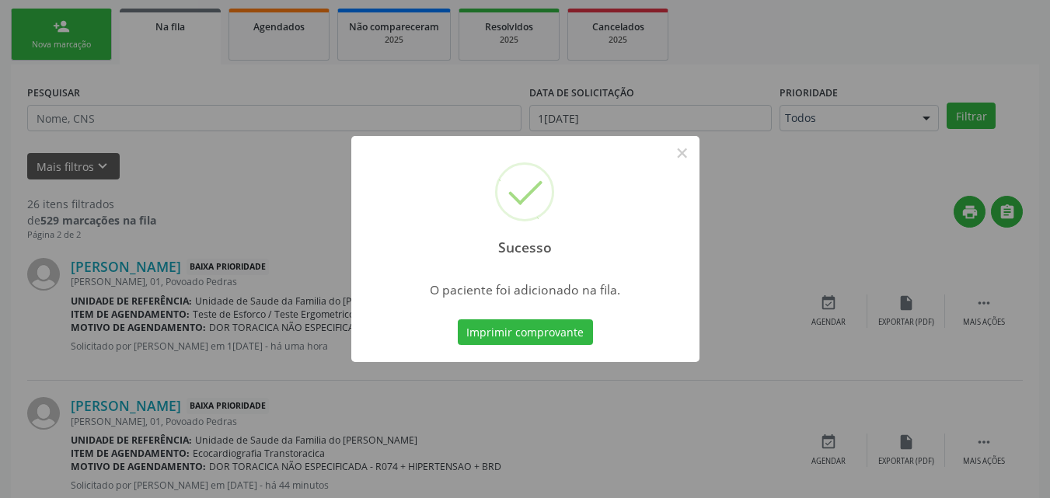
scroll to position [37, 0]
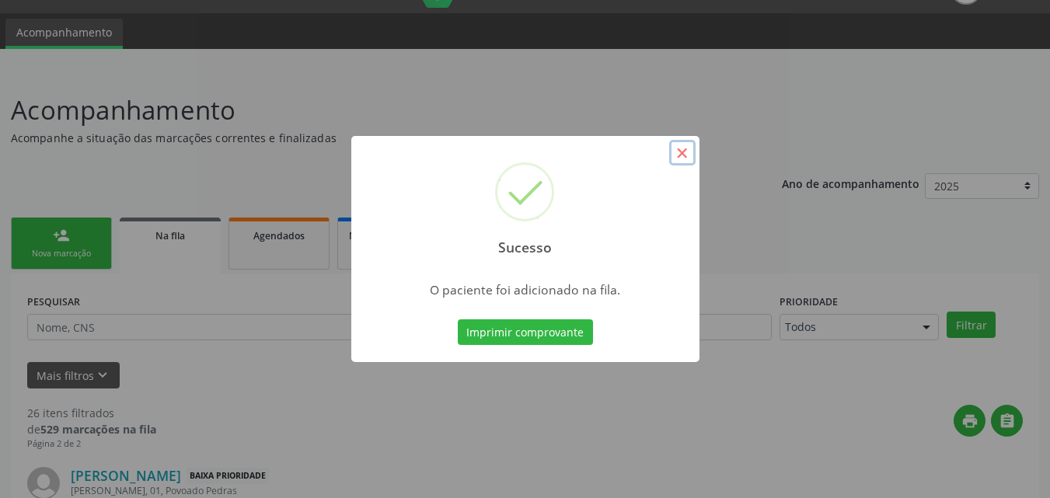
click at [683, 149] on button "×" at bounding box center [682, 153] width 26 height 26
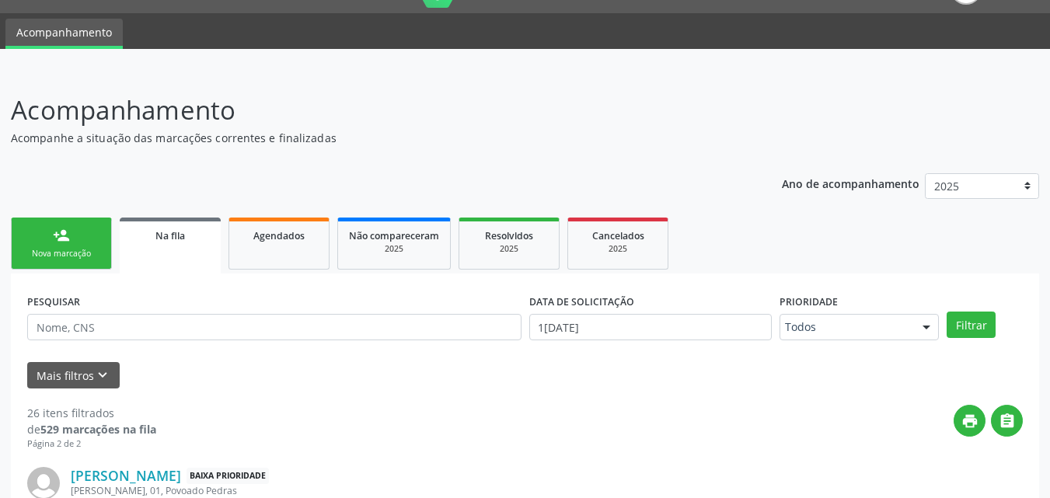
click at [55, 258] on div "Nova marcação" at bounding box center [62, 254] width 78 height 12
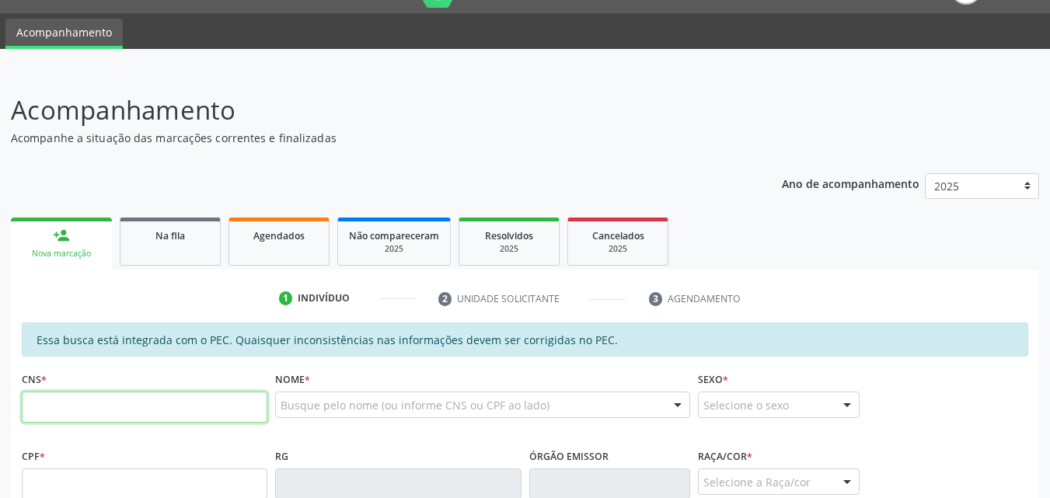
click at [37, 408] on input "text" at bounding box center [145, 407] width 246 height 31
type input "707 0018 4659 3133"
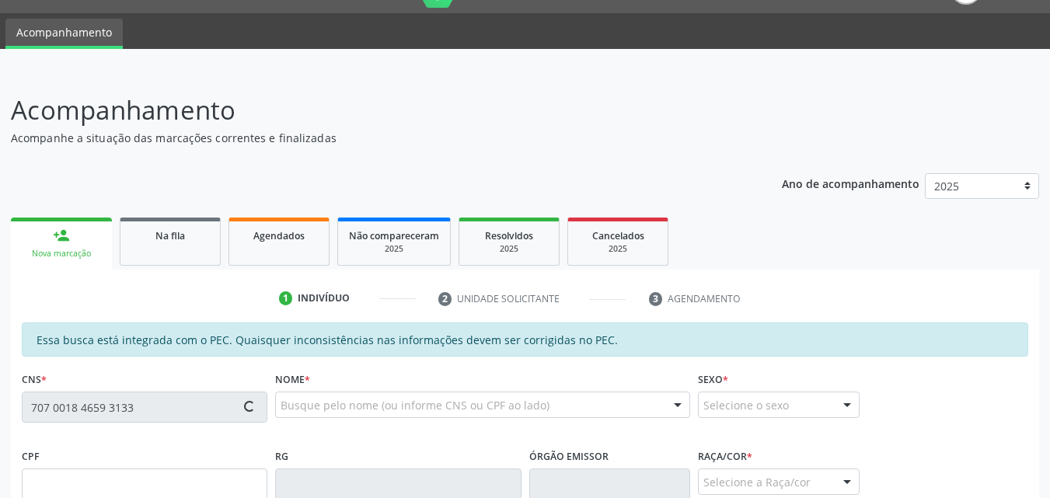
type input "080.725.924-16"
type input "1[DATE]"
type input "[PERSON_NAME]"
type input "[PHONE_NUMBER]"
type input "S/N"
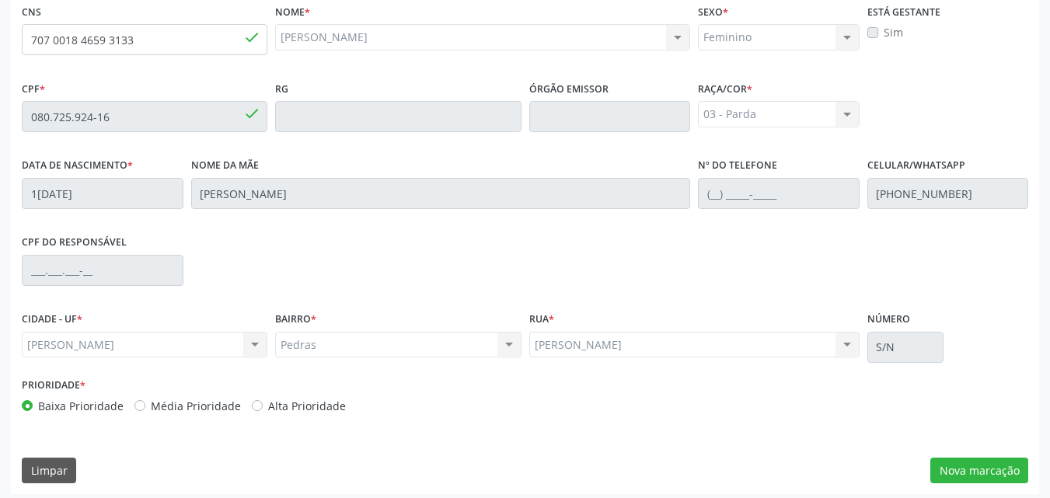
scroll to position [411, 0]
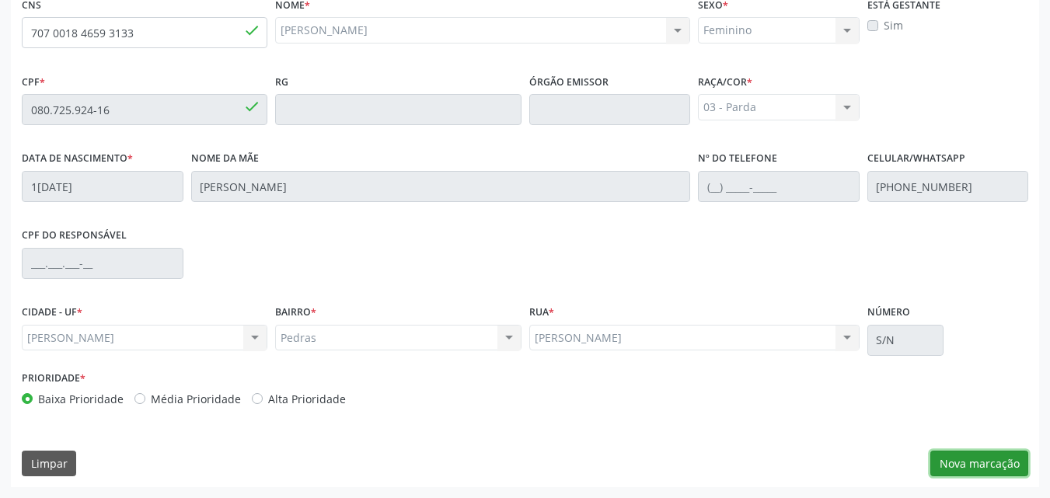
click at [994, 456] on button "Nova marcação" at bounding box center [980, 464] width 98 height 26
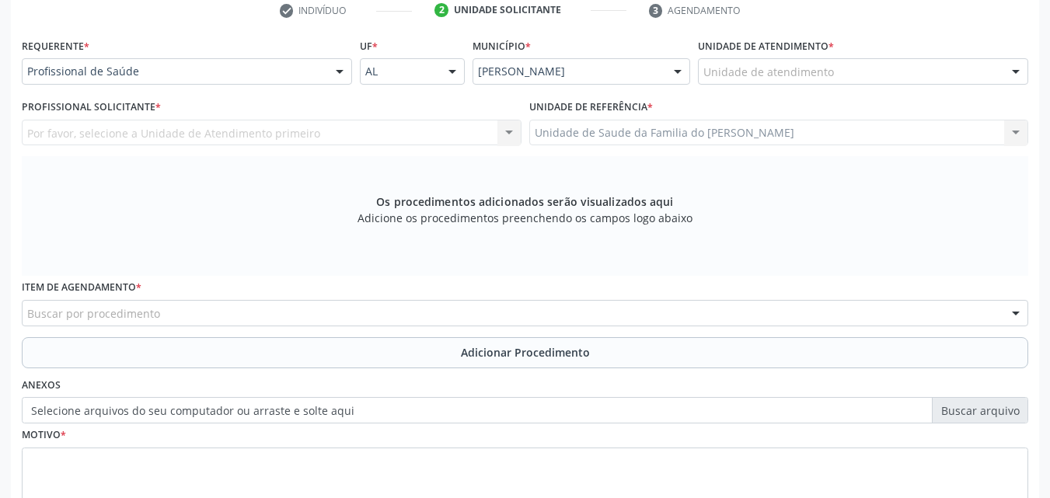
scroll to position [275, 0]
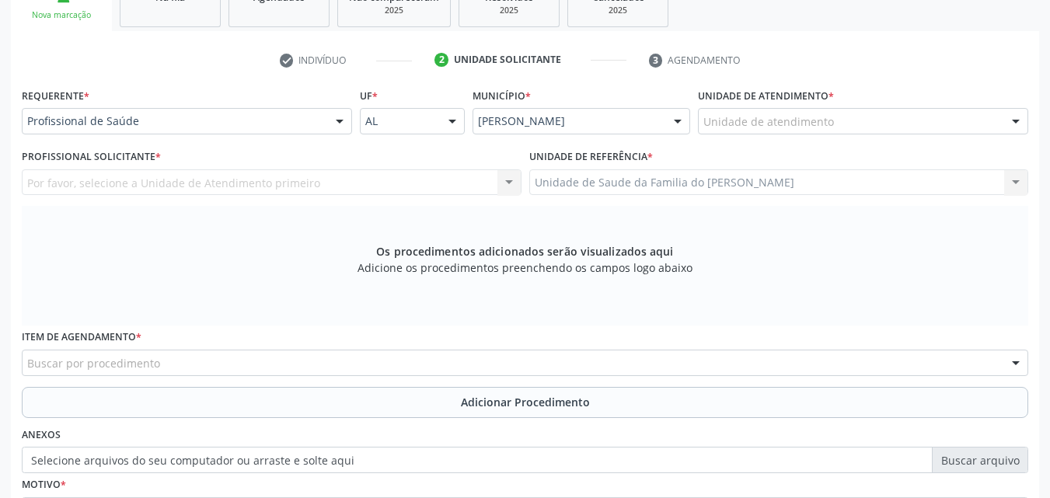
click at [889, 117] on div "Unidade de atendimento" at bounding box center [863, 121] width 330 height 26
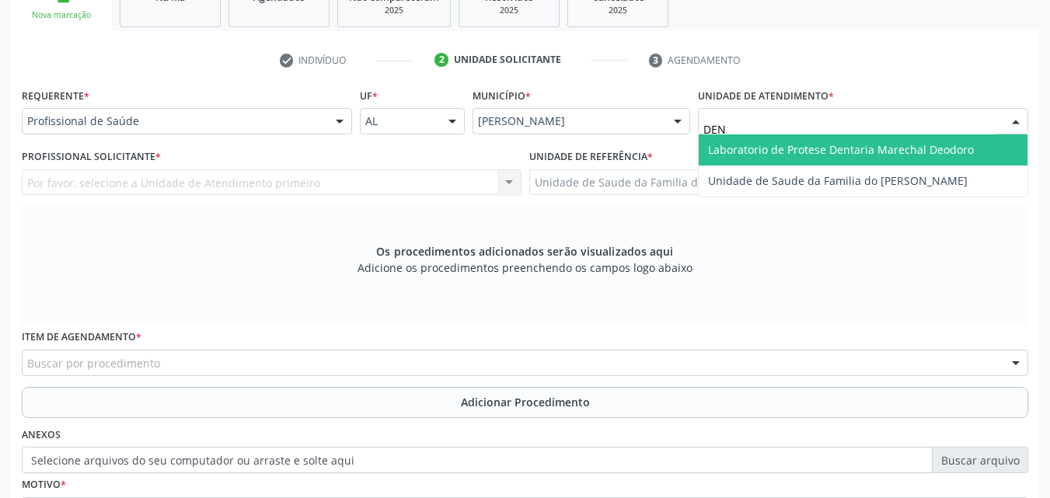
type input "DENI"
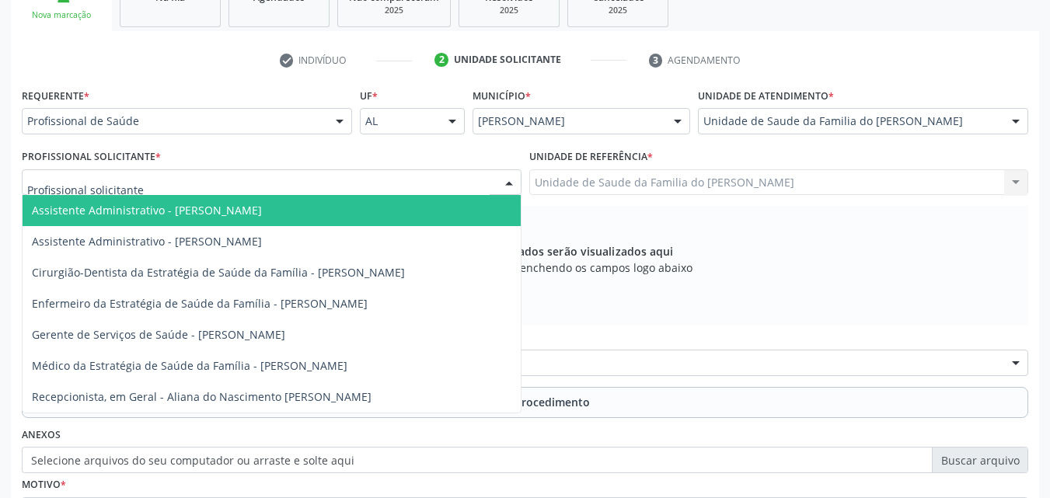
click at [446, 187] on div at bounding box center [272, 183] width 500 height 26
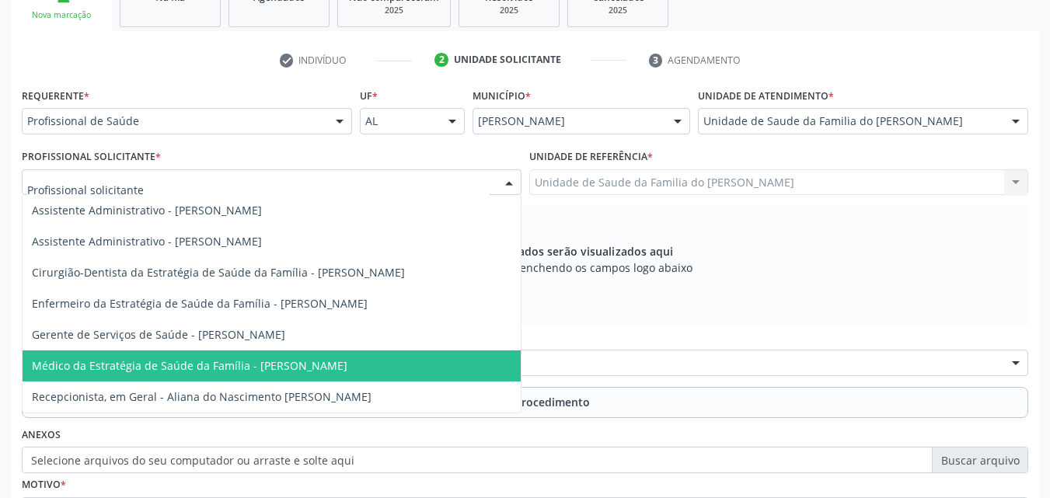
click at [316, 355] on span "Médico da Estratégia de Saúde da Família - [PERSON_NAME]" at bounding box center [272, 366] width 498 height 31
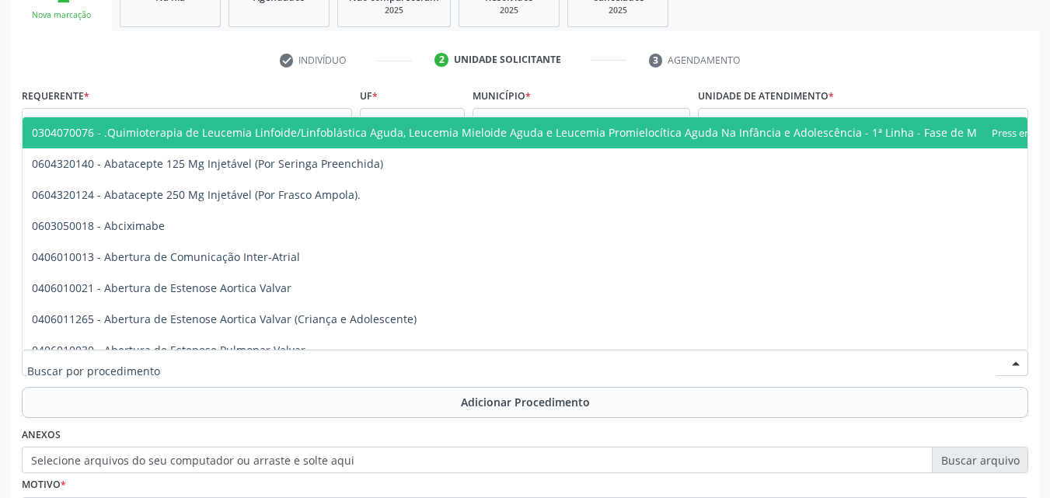
click at [317, 358] on div at bounding box center [525, 363] width 1007 height 26
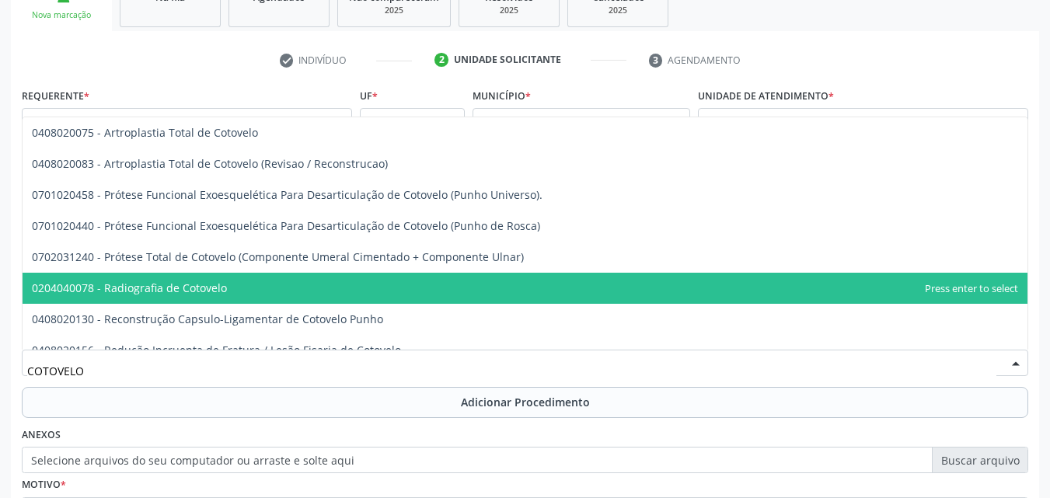
click at [316, 299] on span "0204040078 - Radiografia de Cotovelo" at bounding box center [525, 288] width 1005 height 31
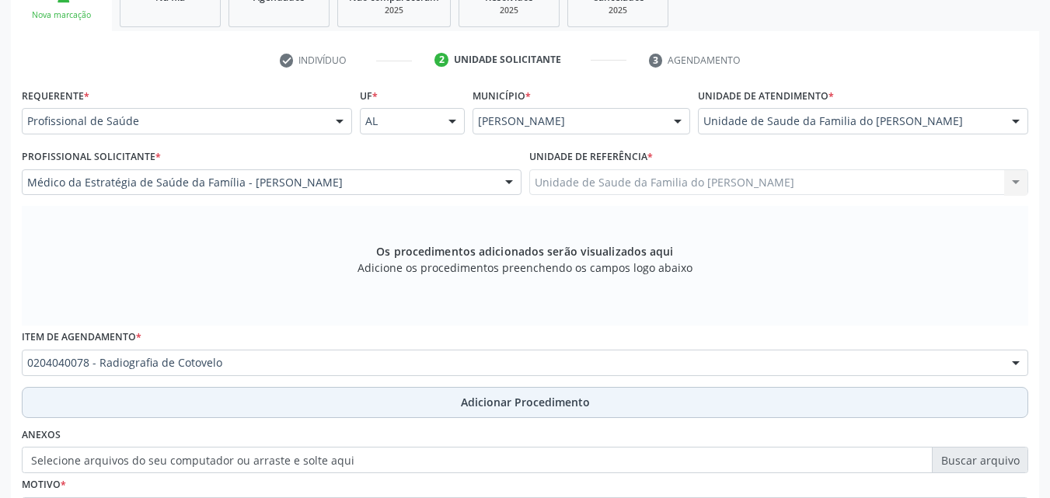
click at [316, 409] on button "Adicionar Procedimento" at bounding box center [525, 402] width 1007 height 31
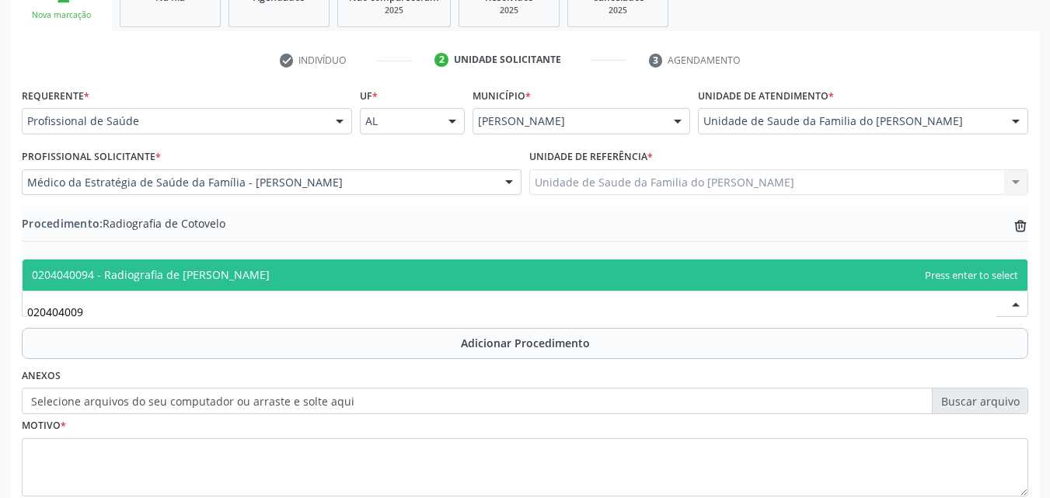
type input "0204040094"
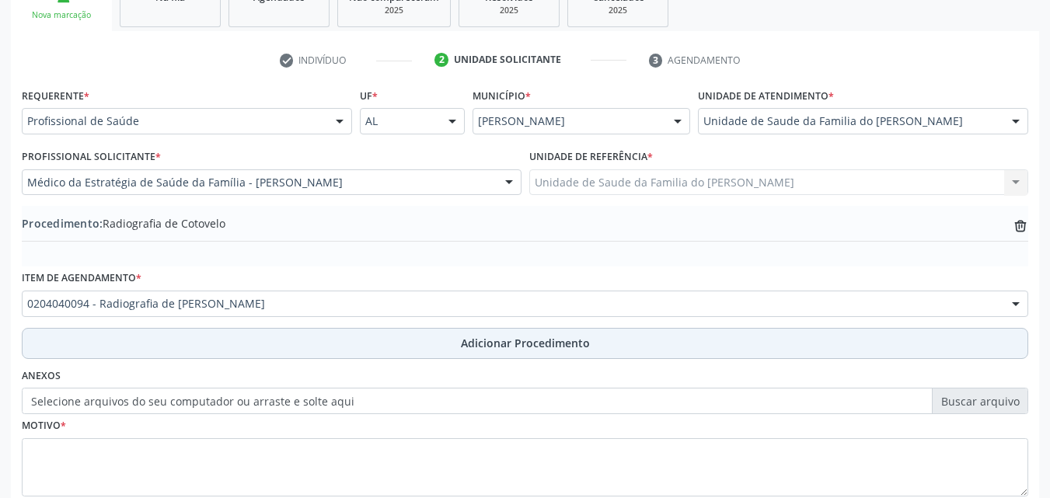
click at [304, 341] on button "Adicionar Procedimento" at bounding box center [525, 343] width 1007 height 31
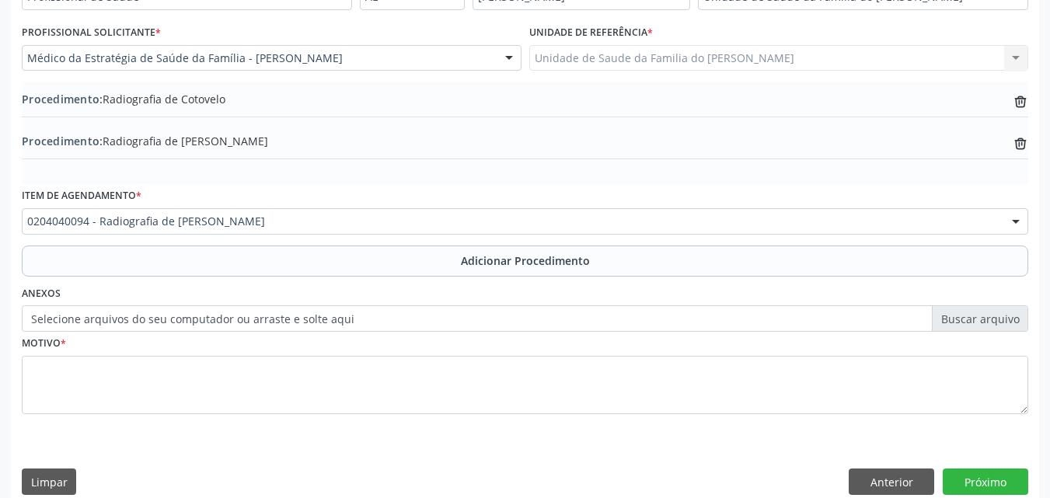
scroll to position [418, 0]
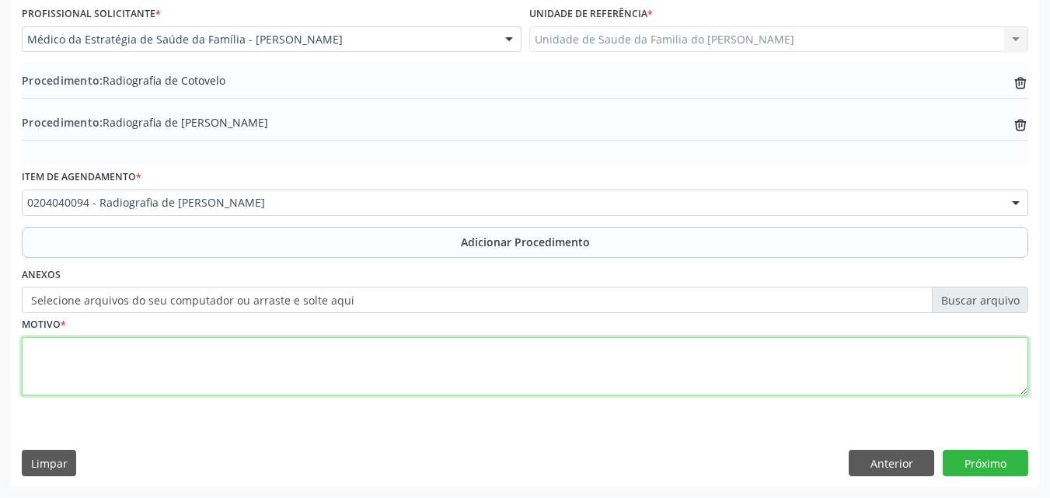
click at [625, 364] on textarea at bounding box center [525, 366] width 1007 height 59
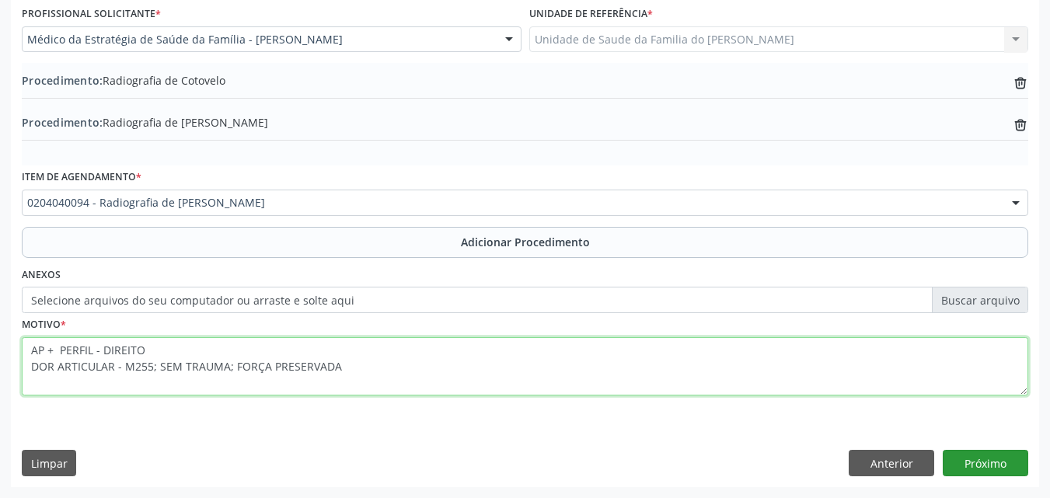
type textarea "AP + PERFIL - DIREITO DOR ARTICULAR - M255; SEM TRAUMA; FORÇA PRESERVADA"
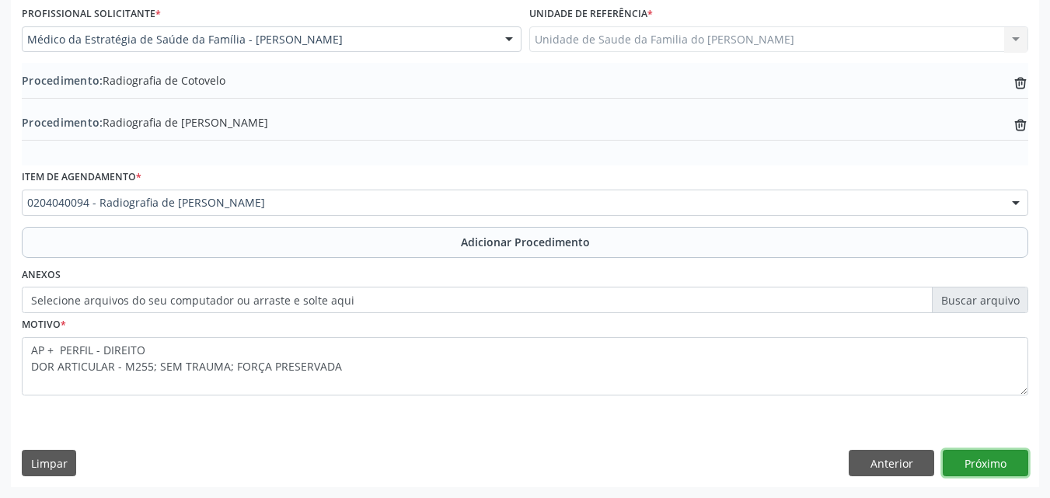
click at [1003, 459] on button "Próximo" at bounding box center [986, 463] width 86 height 26
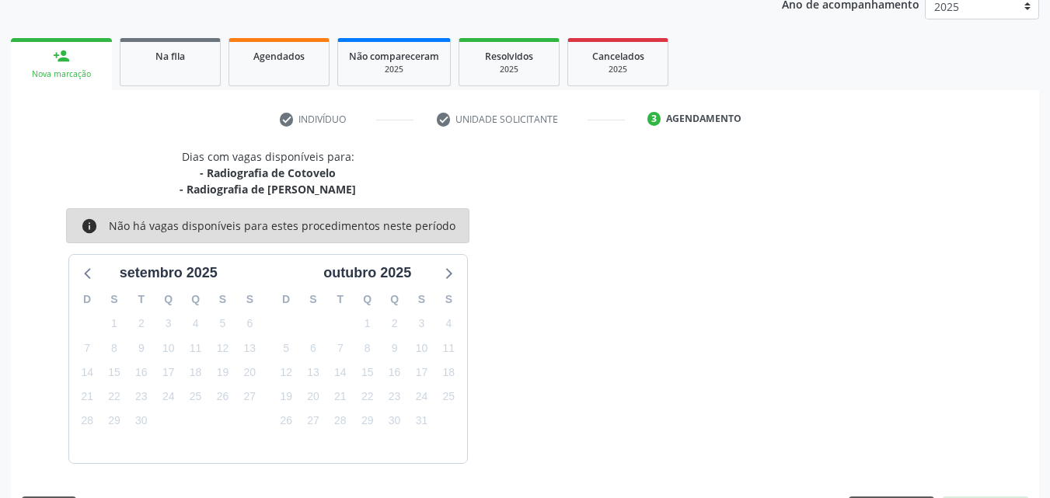
scroll to position [262, 0]
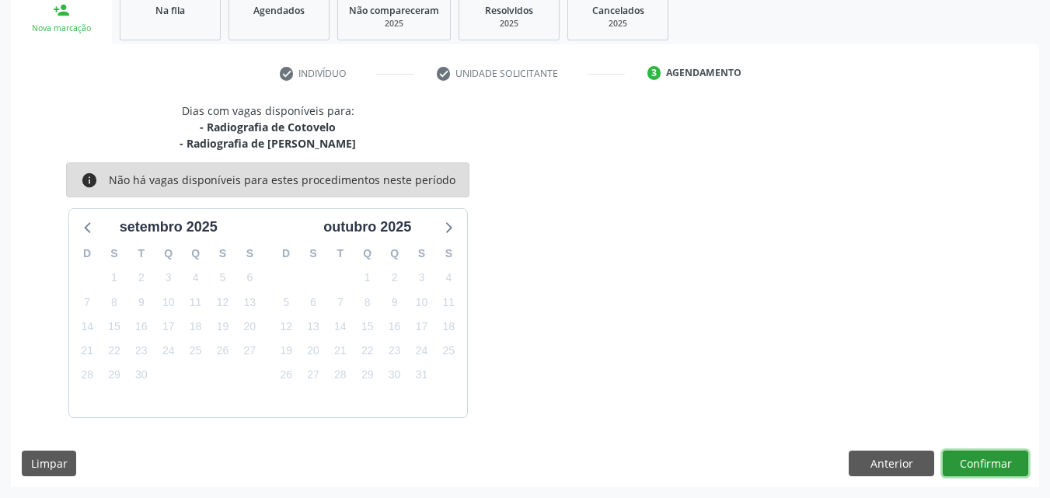
click at [998, 461] on button "Confirmar" at bounding box center [986, 464] width 86 height 26
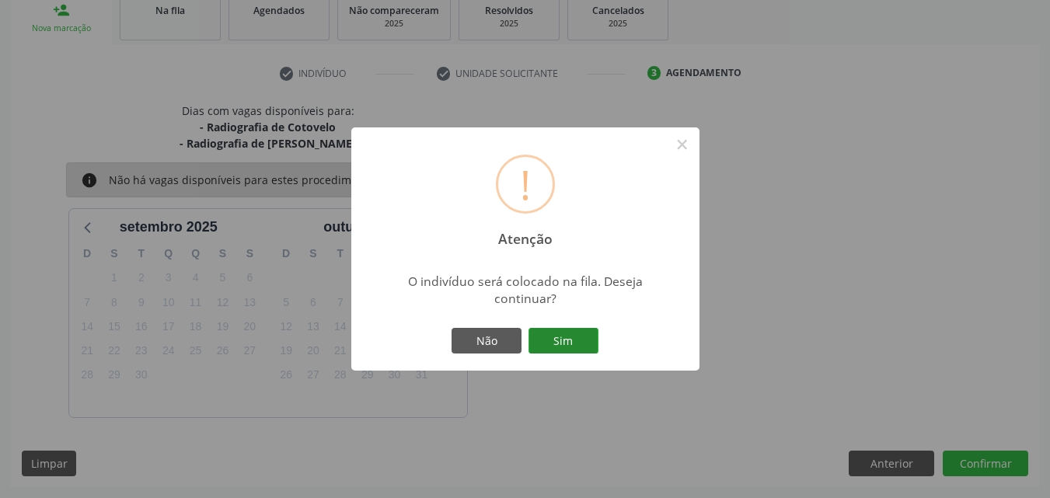
click at [574, 328] on button "Sim" at bounding box center [564, 341] width 70 height 26
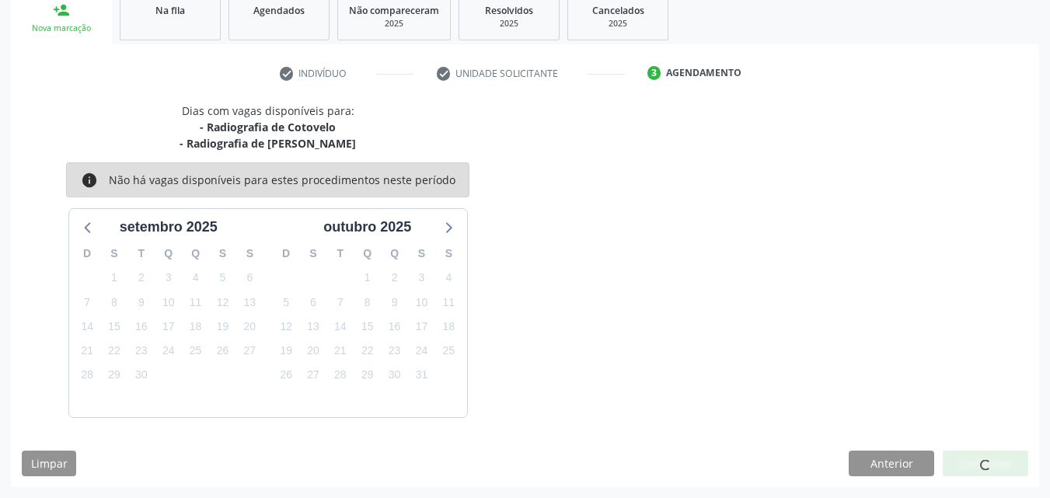
scroll to position [37, 0]
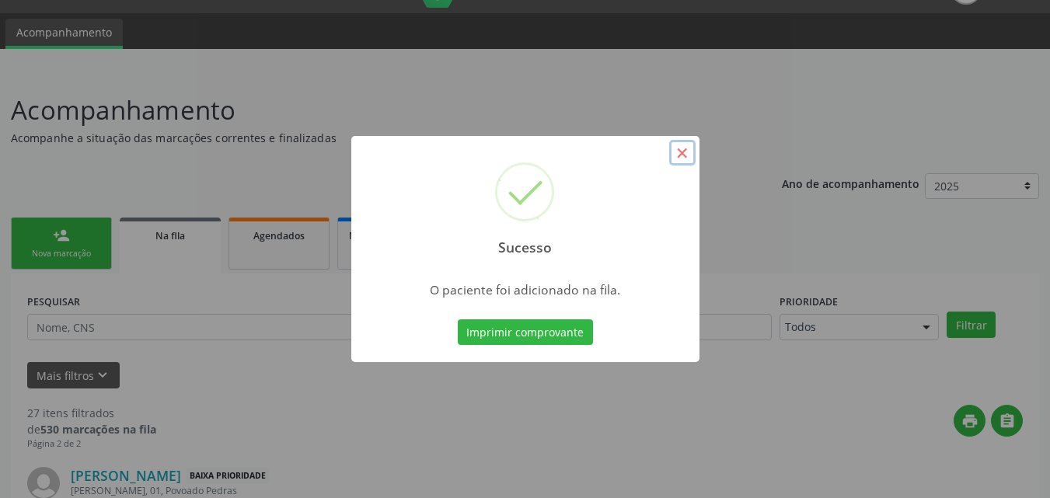
click at [677, 160] on button "×" at bounding box center [682, 153] width 26 height 26
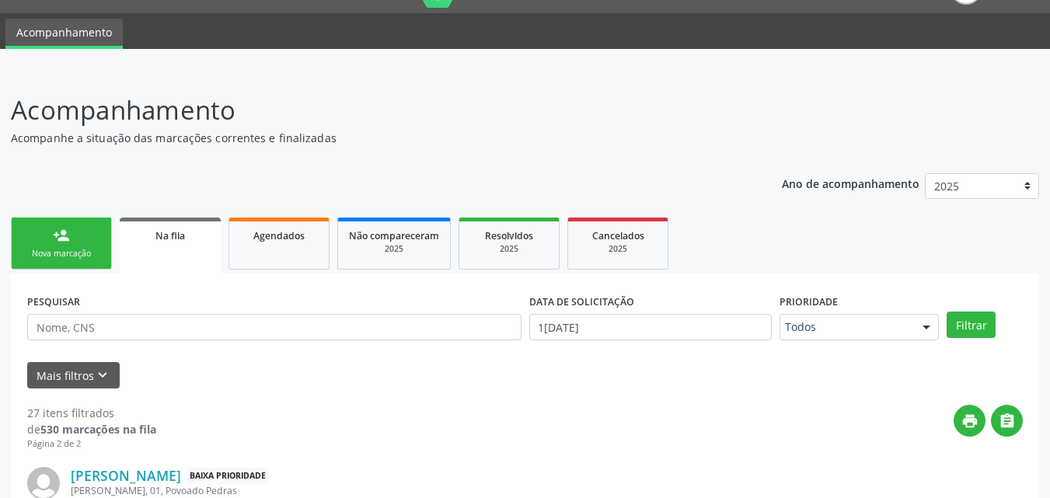
click at [93, 255] on div "Nova marcação" at bounding box center [62, 254] width 78 height 12
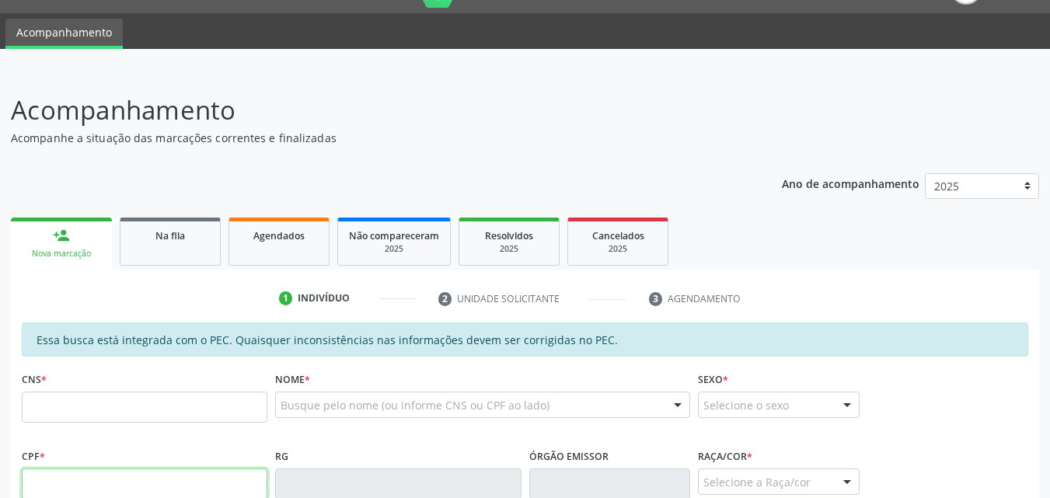
click at [114, 470] on input "text" at bounding box center [145, 484] width 246 height 31
type input "080.725.924-16"
type input "707 0018 4659 3133"
type input "1[DATE]"
type input "[PERSON_NAME]"
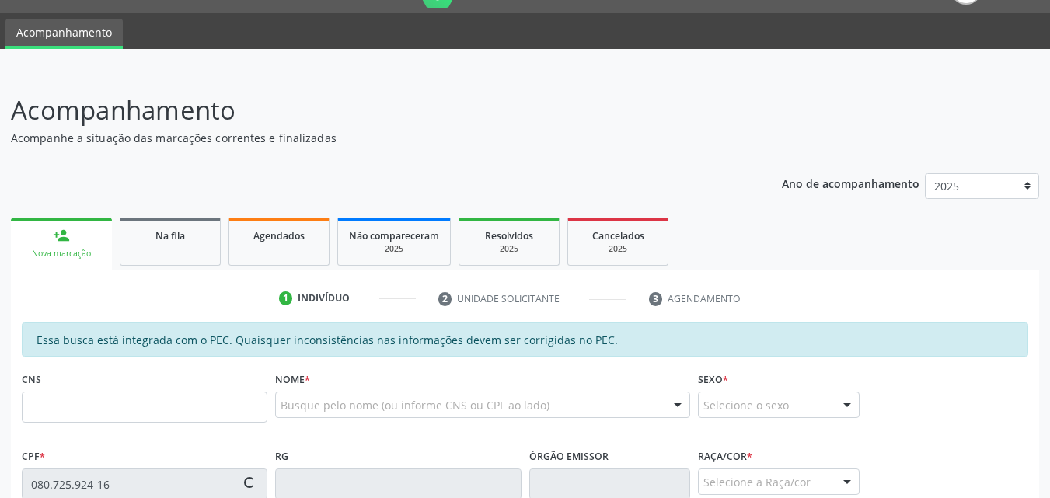
type input "[PHONE_NUMBER]"
type input "S/N"
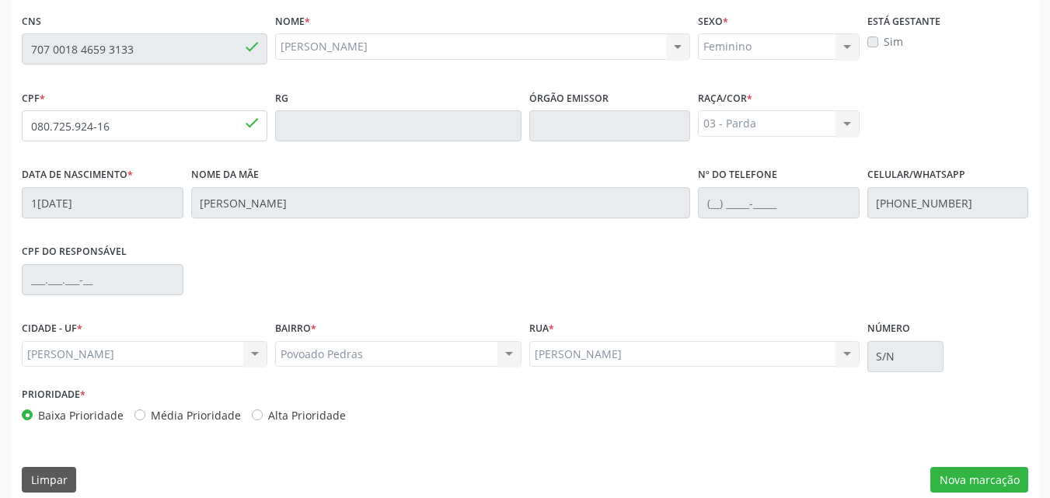
scroll to position [411, 0]
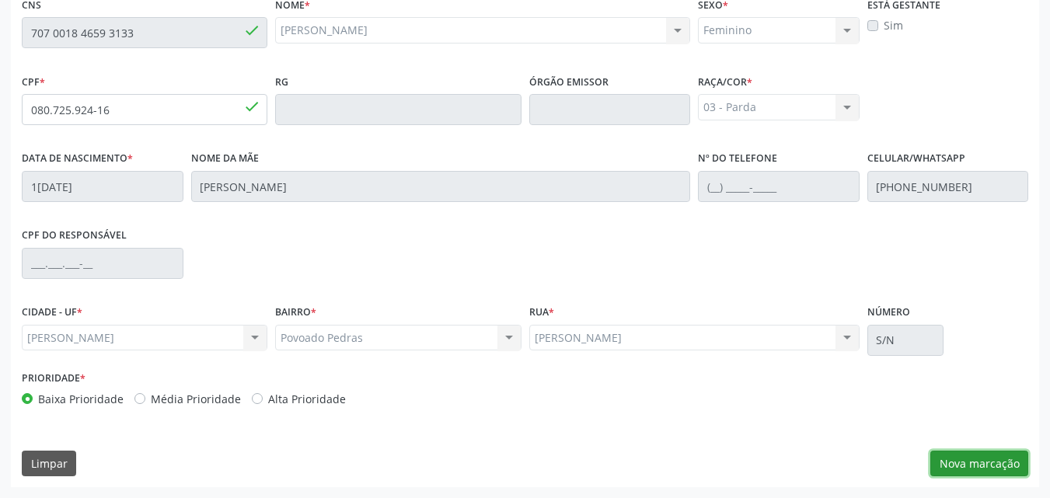
click at [1005, 469] on button "Nova marcação" at bounding box center [980, 464] width 98 height 26
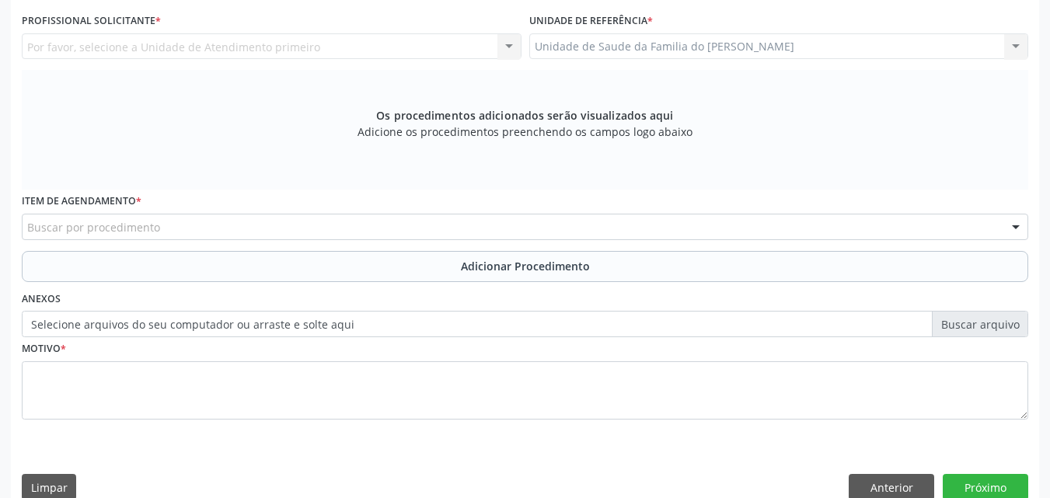
drag, startPoint x: 1005, startPoint y: 469, endPoint x: 835, endPoint y: 110, distance: 397.2
click at [835, 110] on div "Requerente * Profissional de Saúde Profissional de Saúde Paciente Nenhum result…" at bounding box center [525, 229] width 1029 height 563
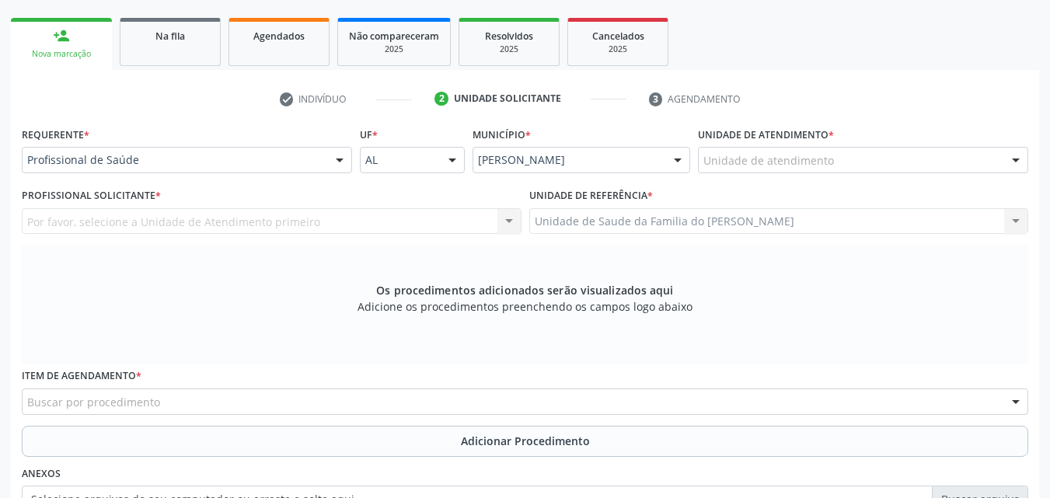
scroll to position [252, 0]
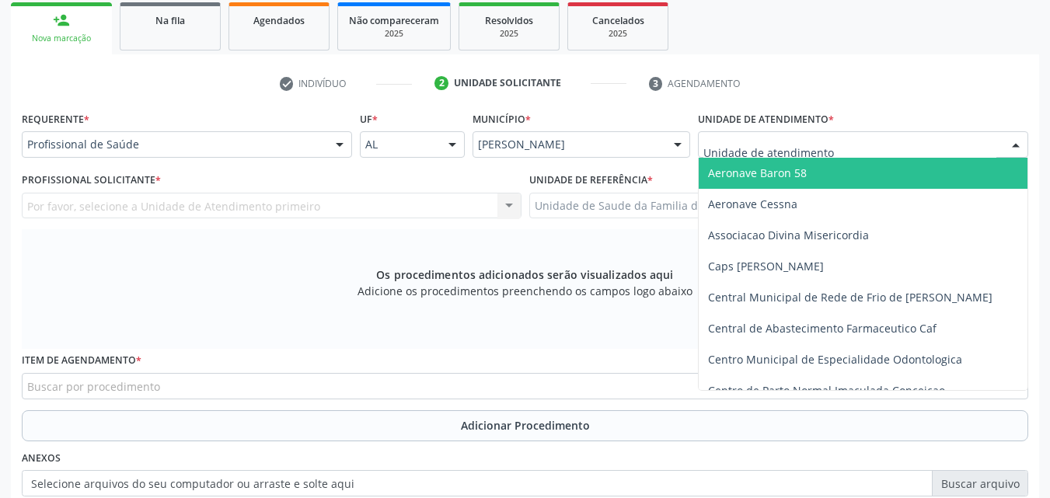
click at [912, 144] on div at bounding box center [863, 144] width 330 height 26
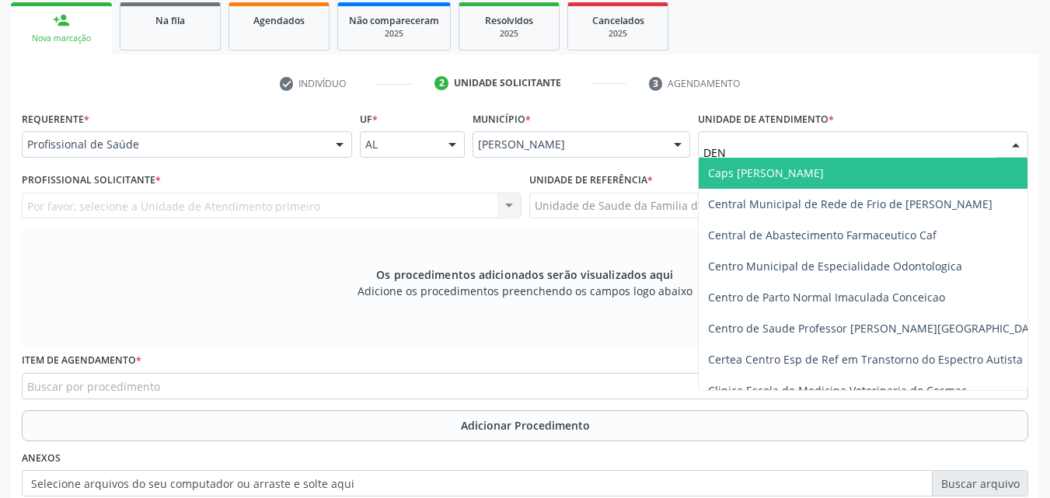
type input "DENI"
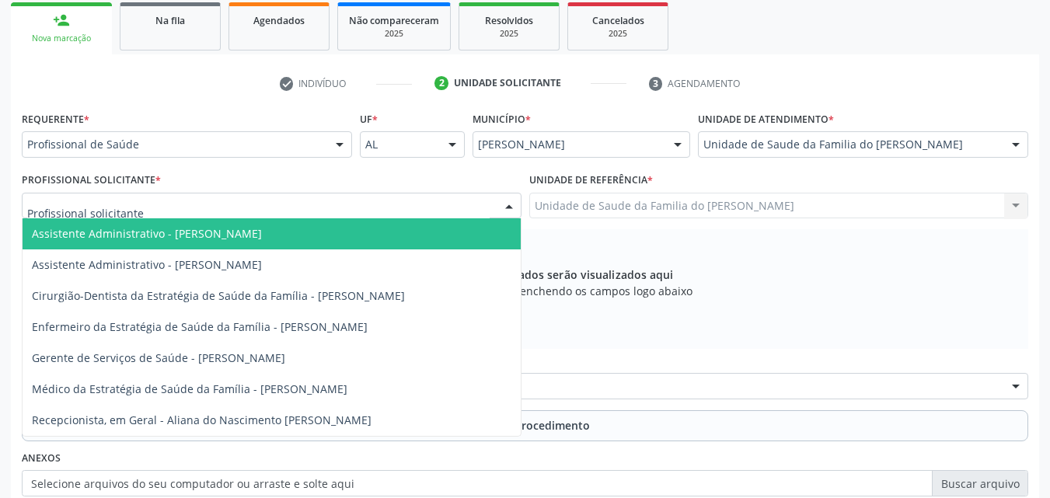
click at [461, 194] on div at bounding box center [272, 206] width 500 height 26
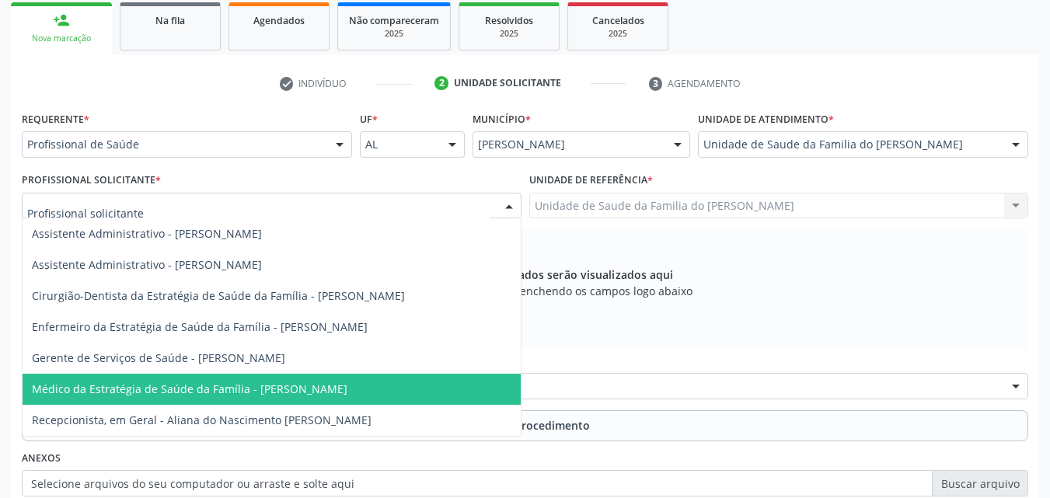
click at [397, 400] on span "Médico da Estratégia de Saúde da Família - [PERSON_NAME]" at bounding box center [272, 389] width 498 height 31
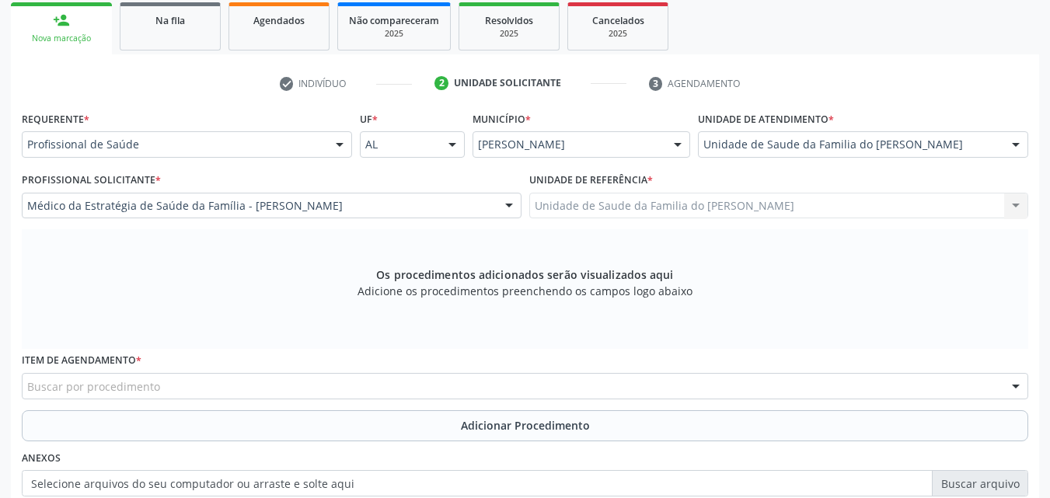
click at [406, 387] on div "Buscar por procedimento" at bounding box center [525, 386] width 1007 height 26
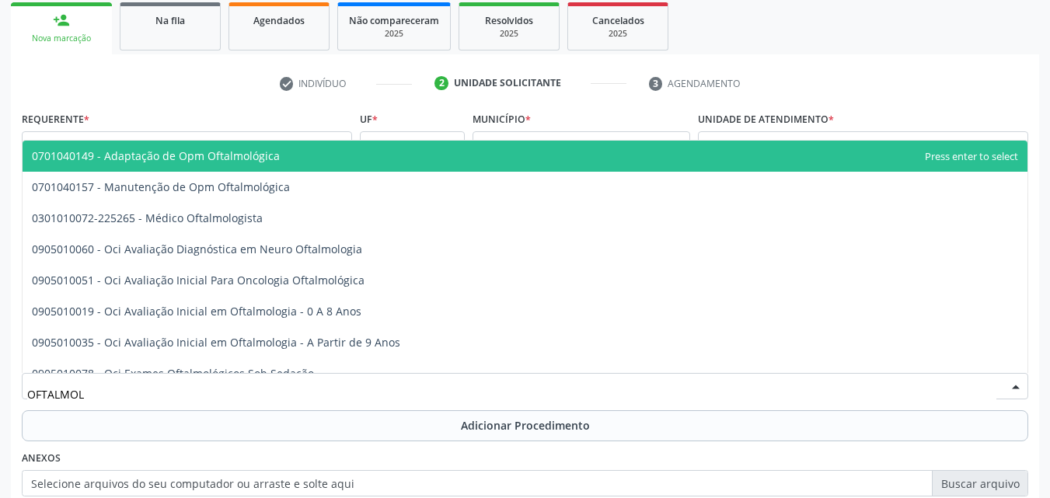
type input "OFTALMOLO"
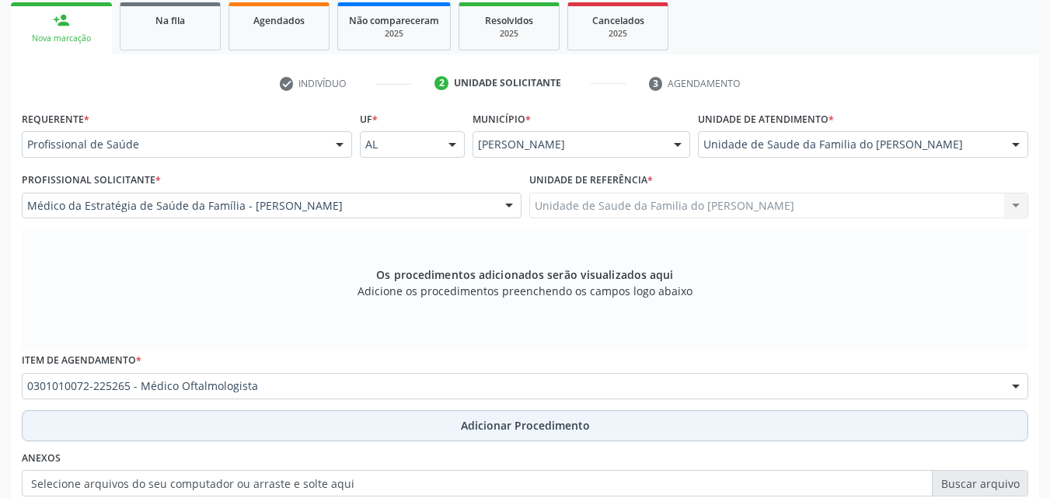
click at [404, 434] on button "Adicionar Procedimento" at bounding box center [525, 426] width 1007 height 31
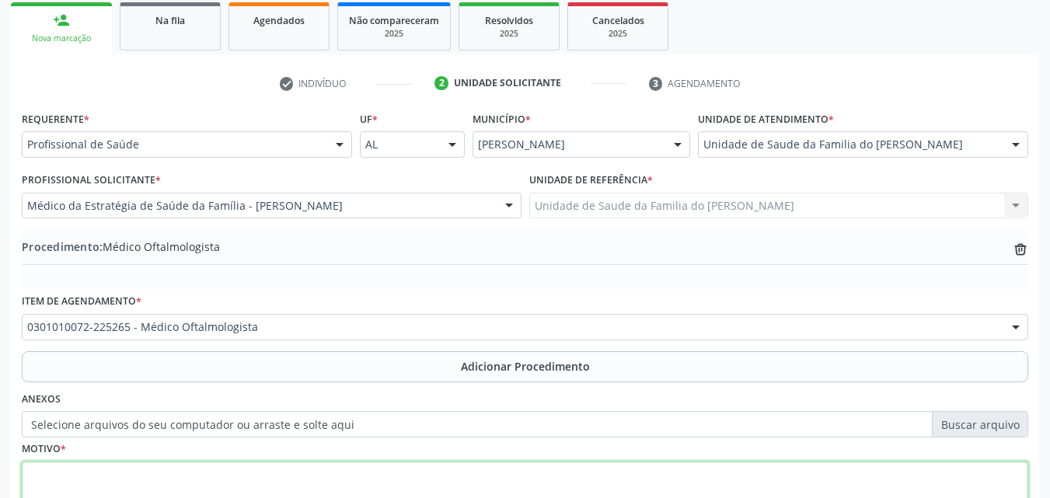
click at [404, 467] on textarea at bounding box center [525, 491] width 1007 height 59
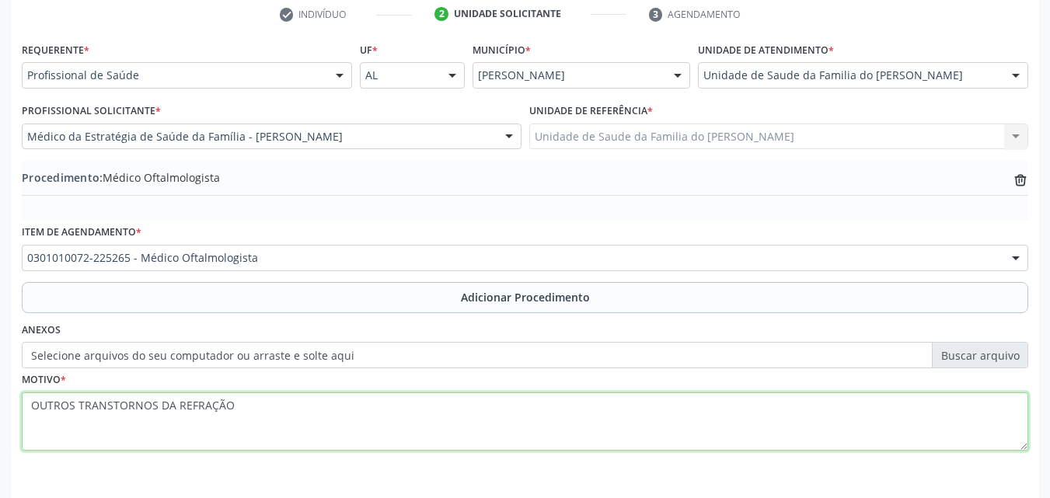
scroll to position [376, 0]
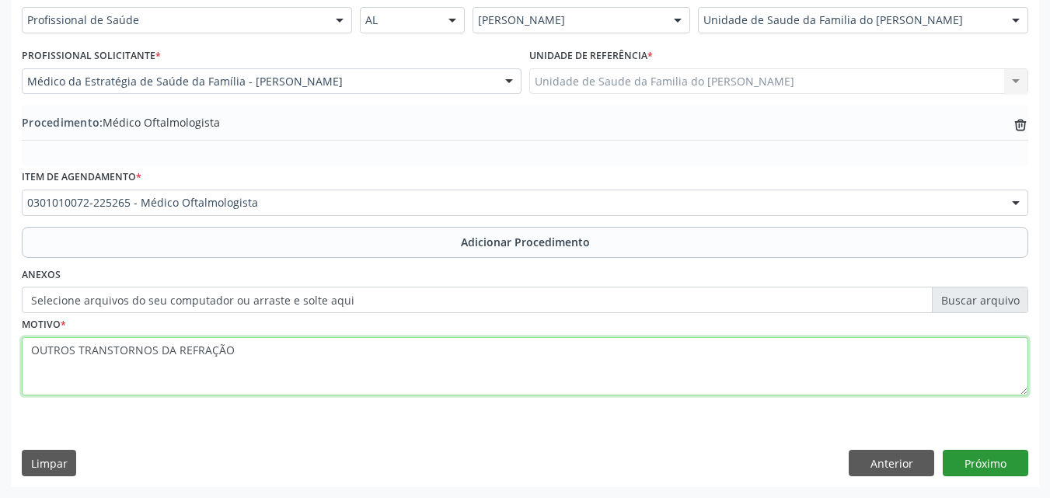
type textarea "OUTROS TRANSTORNOS DA REFRAÇÃO"
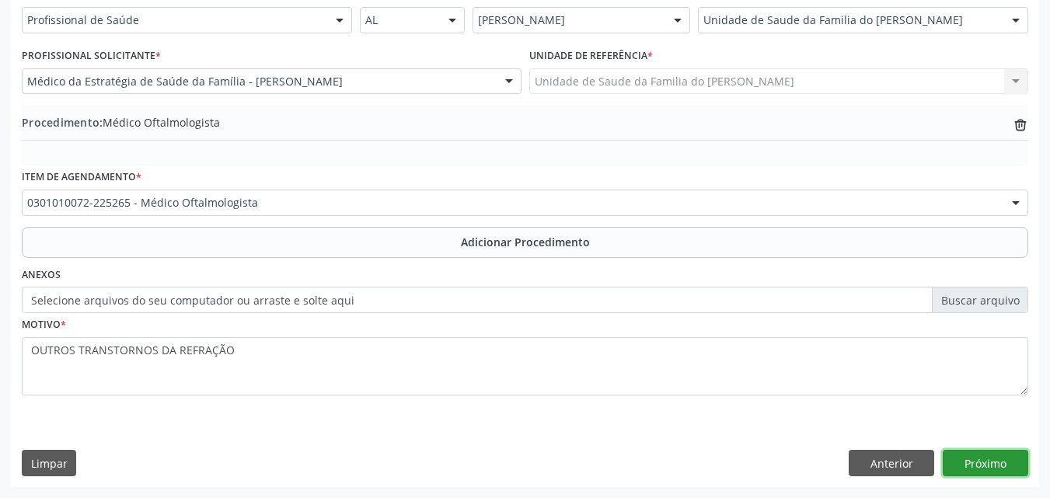
click at [969, 456] on button "Próximo" at bounding box center [986, 463] width 86 height 26
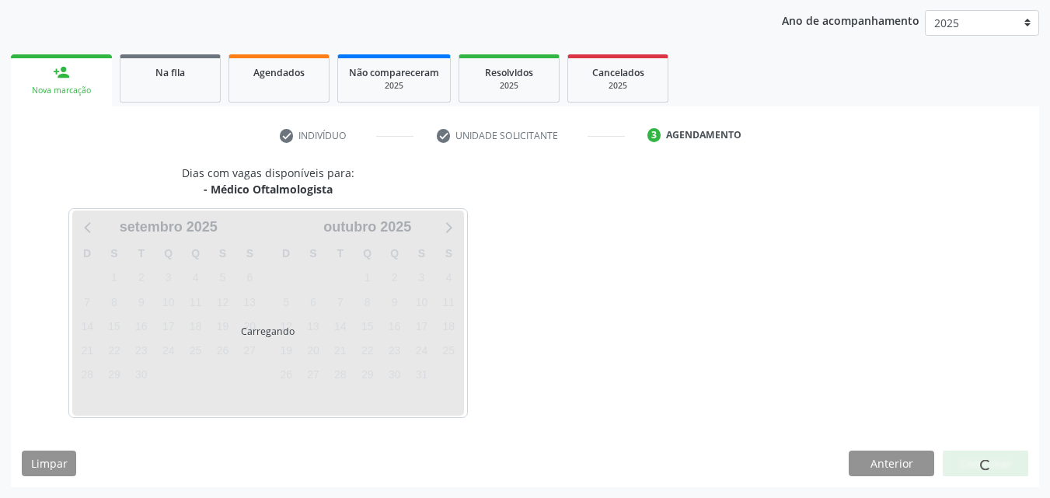
scroll to position [246, 0]
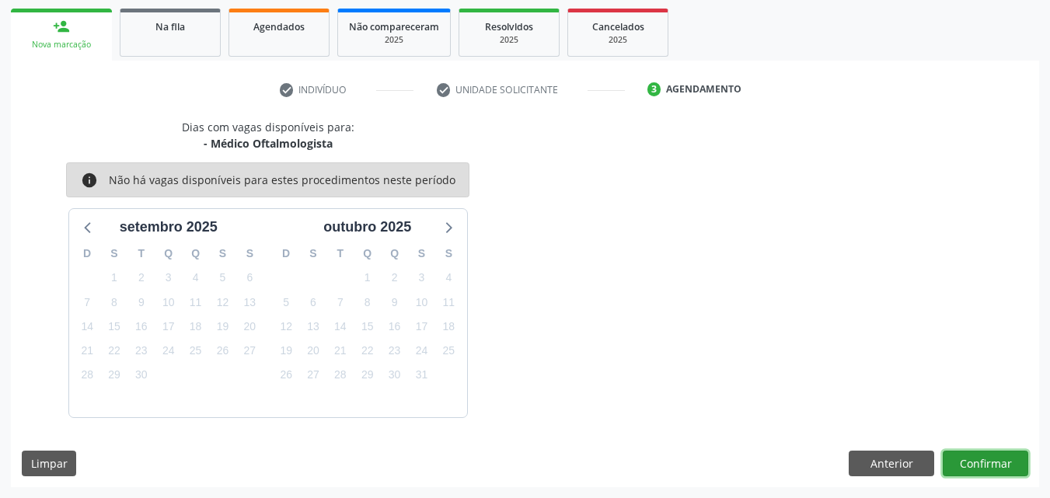
click at [987, 465] on button "Confirmar" at bounding box center [986, 464] width 86 height 26
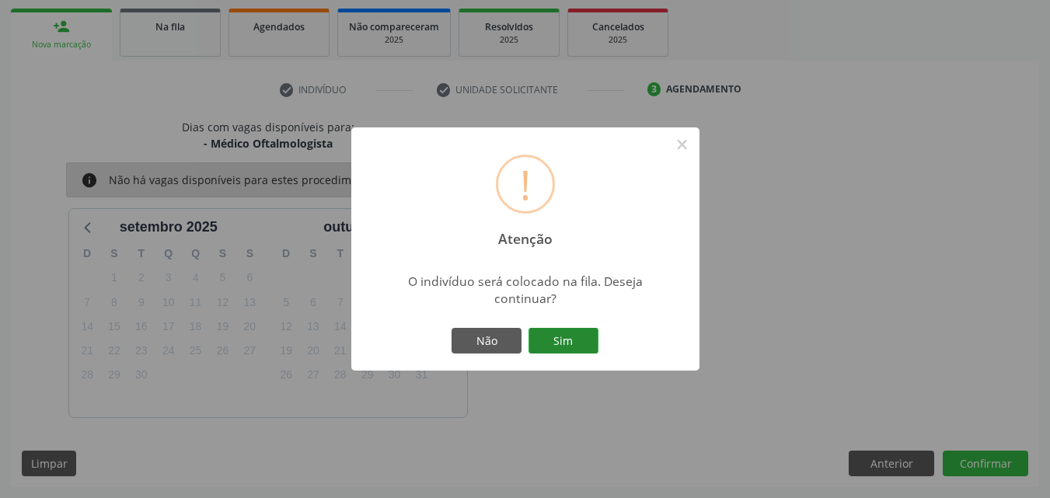
click at [590, 344] on button "Sim" at bounding box center [564, 341] width 70 height 26
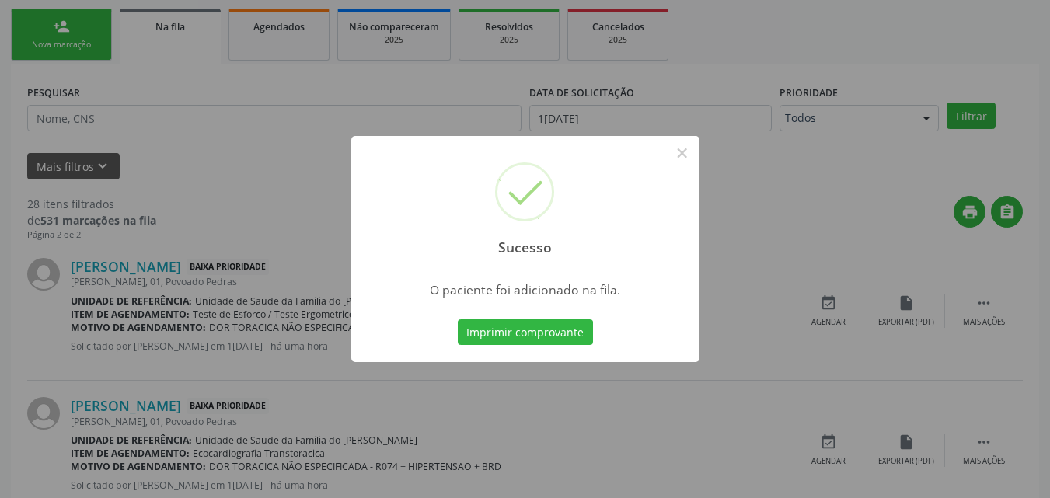
scroll to position [37, 0]
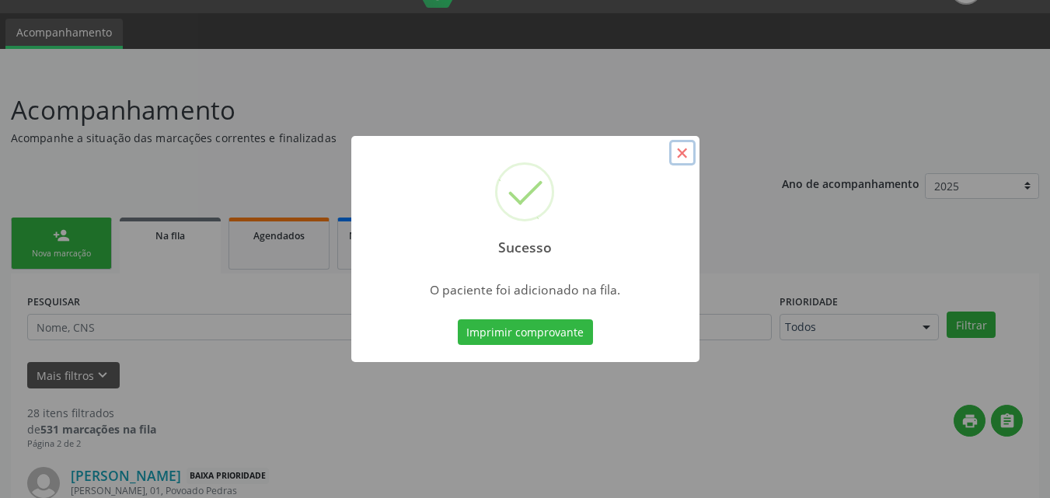
click at [682, 149] on button "×" at bounding box center [682, 153] width 26 height 26
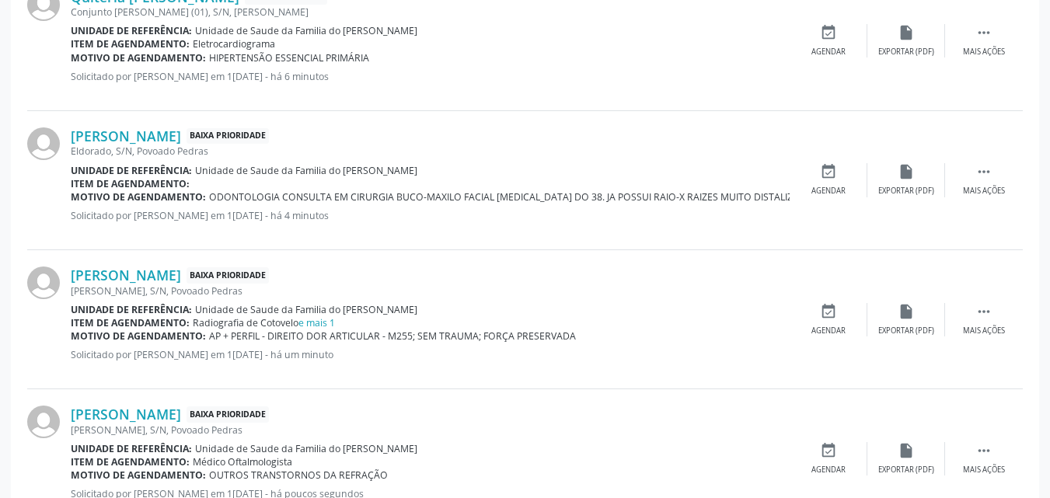
scroll to position [1699, 0]
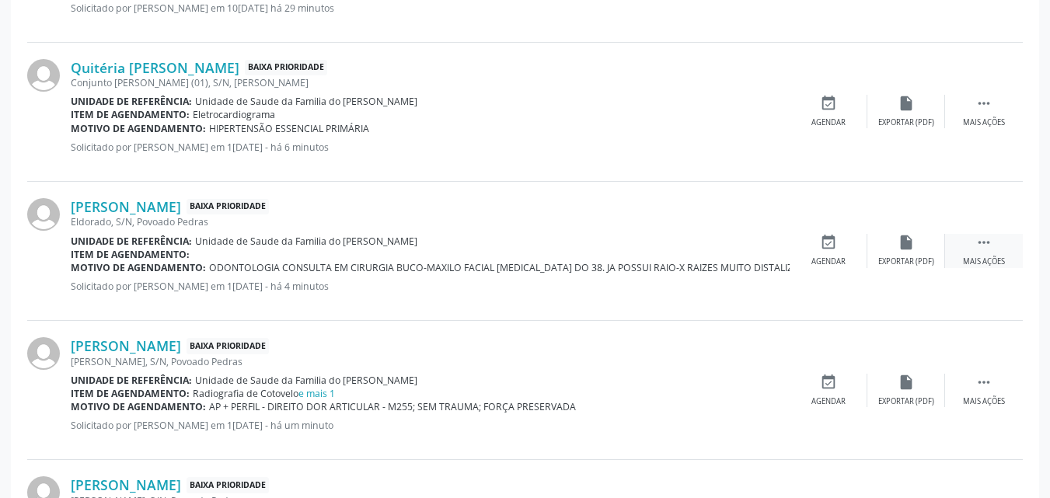
click at [984, 254] on div " Mais ações" at bounding box center [985, 250] width 78 height 33
click at [890, 249] on div "edit Editar" at bounding box center [907, 250] width 78 height 33
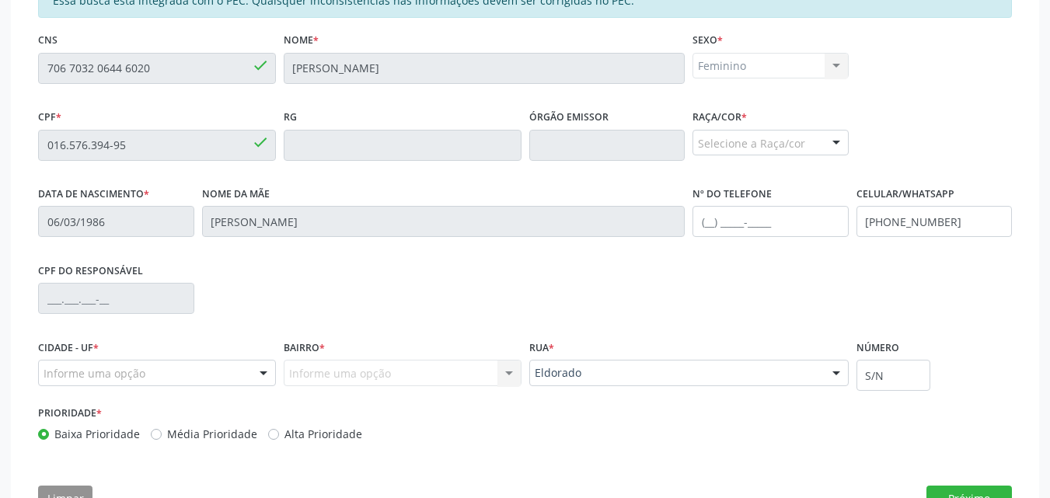
scroll to position [432, 0]
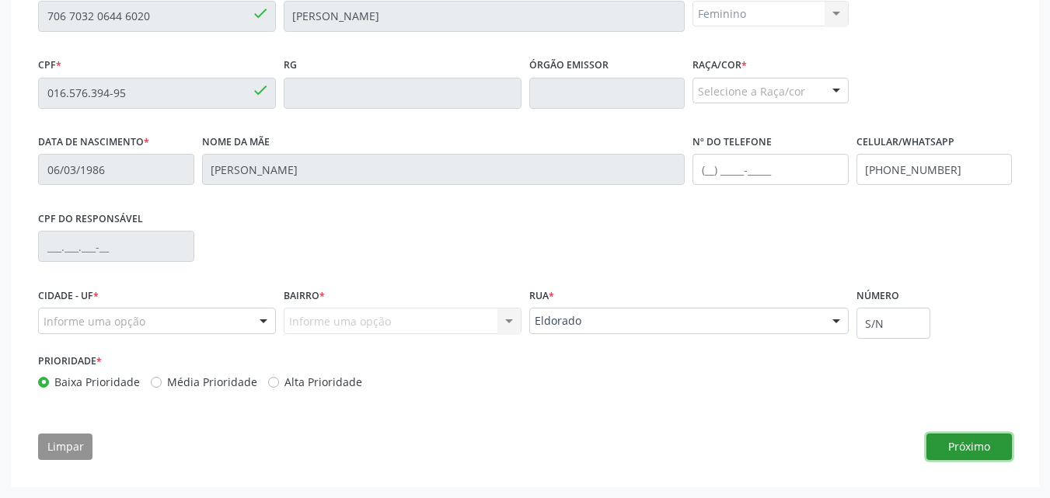
click at [974, 442] on button "Próximo" at bounding box center [970, 447] width 86 height 26
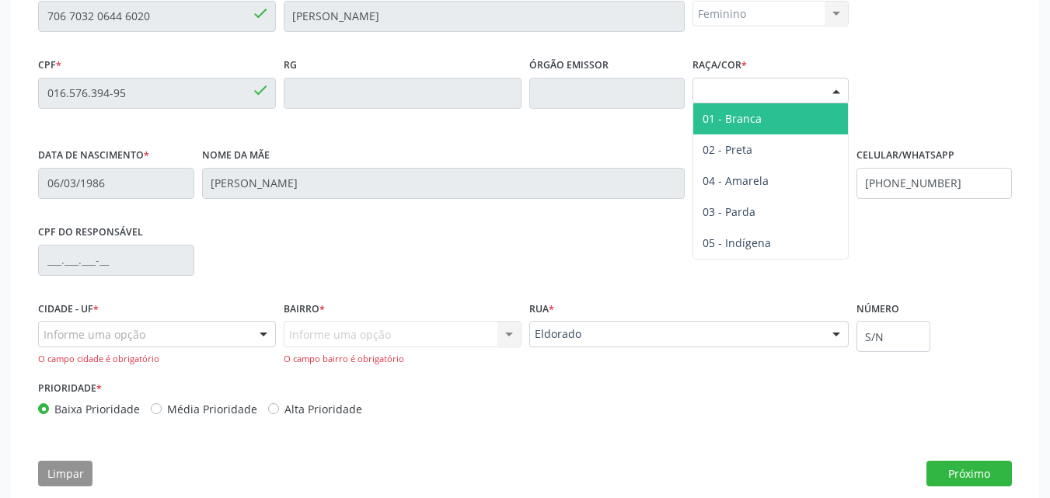
click at [716, 101] on div "Selecione a Raça/cor" at bounding box center [771, 91] width 156 height 26
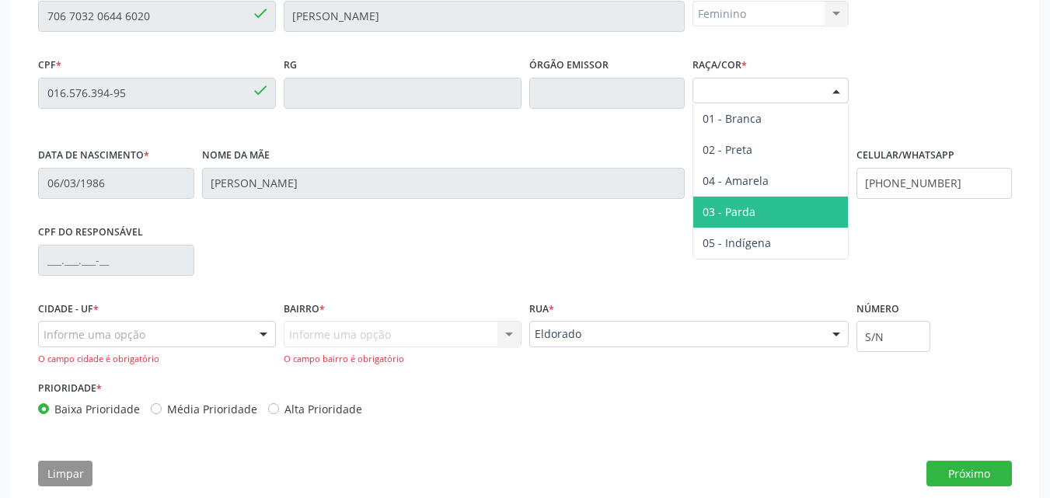
click at [750, 215] on span "03 - Parda" at bounding box center [729, 212] width 53 height 15
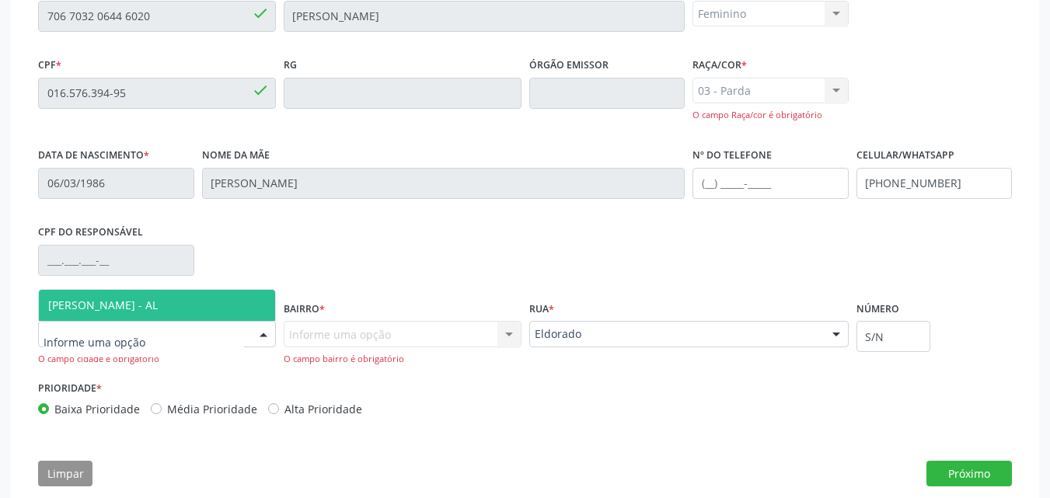
click at [211, 339] on div at bounding box center [157, 334] width 238 height 26
click at [210, 313] on span "[PERSON_NAME] - AL" at bounding box center [157, 305] width 236 height 31
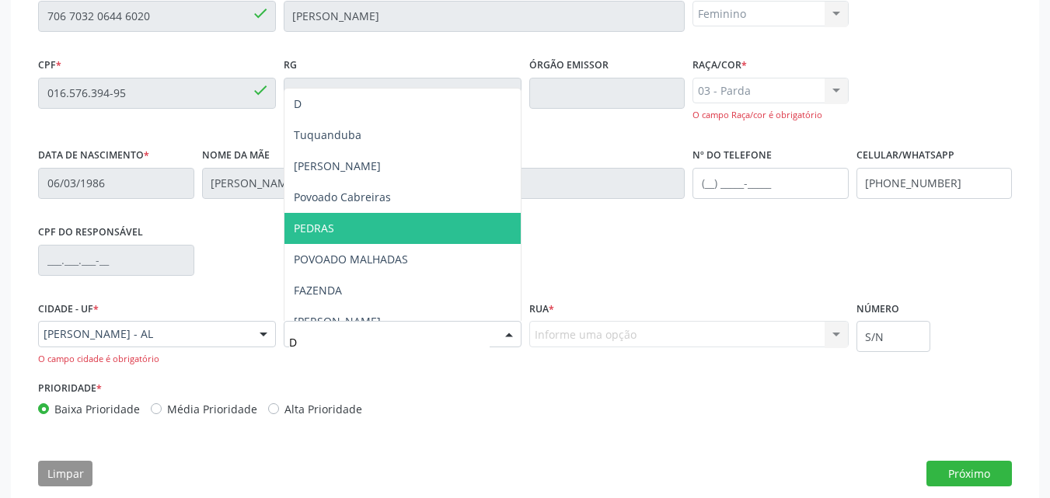
type input "DE"
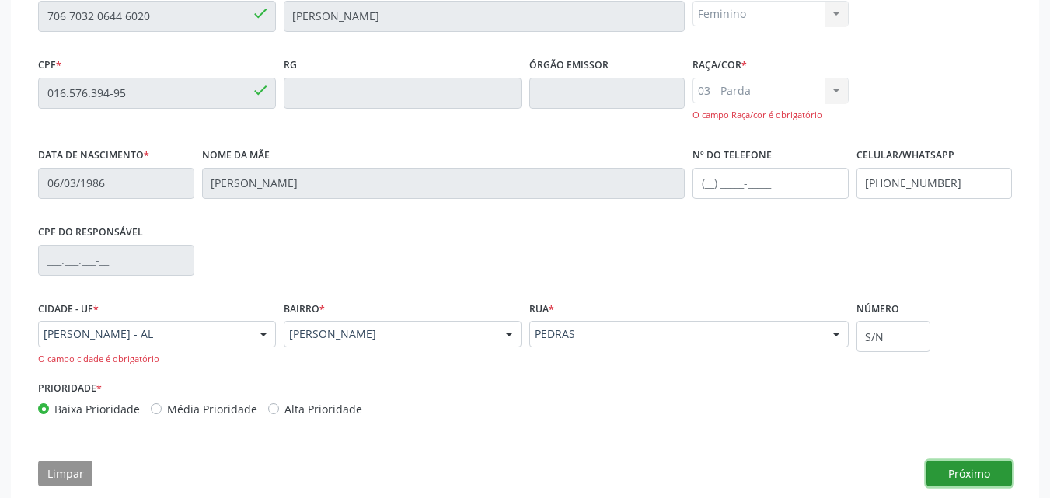
click at [974, 463] on button "Próximo" at bounding box center [970, 474] width 86 height 26
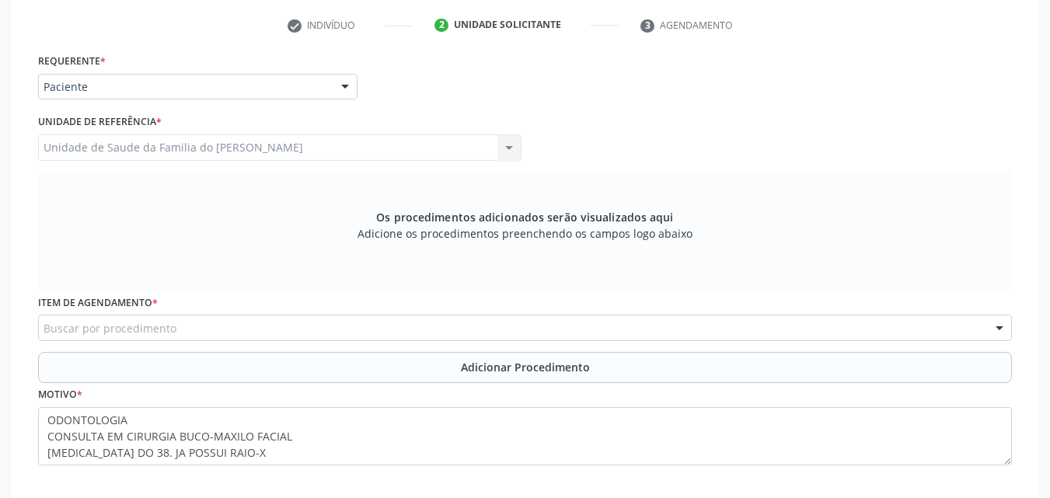
scroll to position [320, 0]
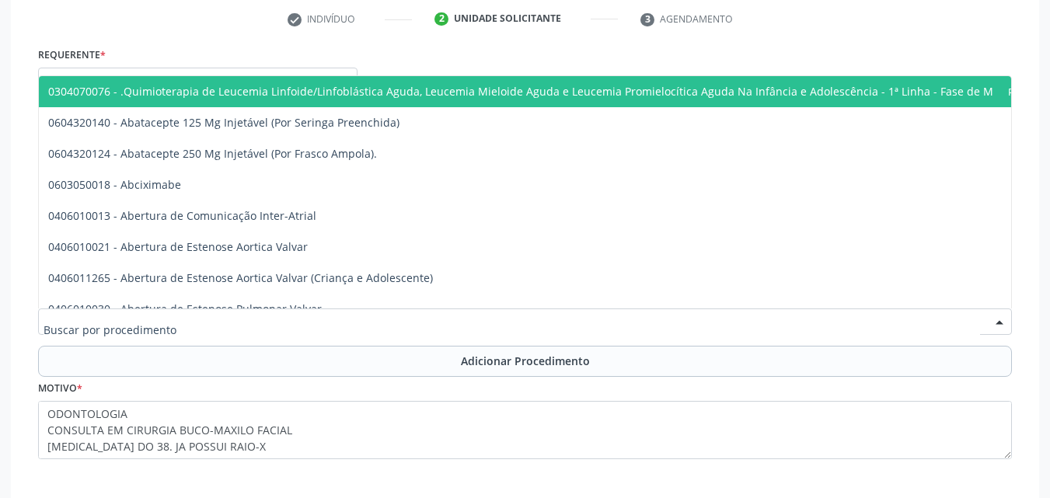
click at [861, 316] on div at bounding box center [525, 322] width 974 height 26
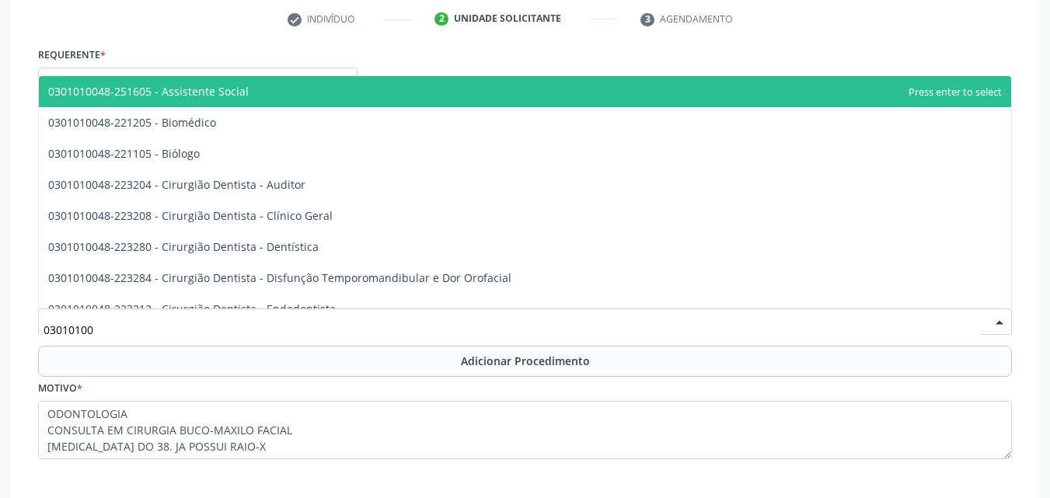
type input "030101004"
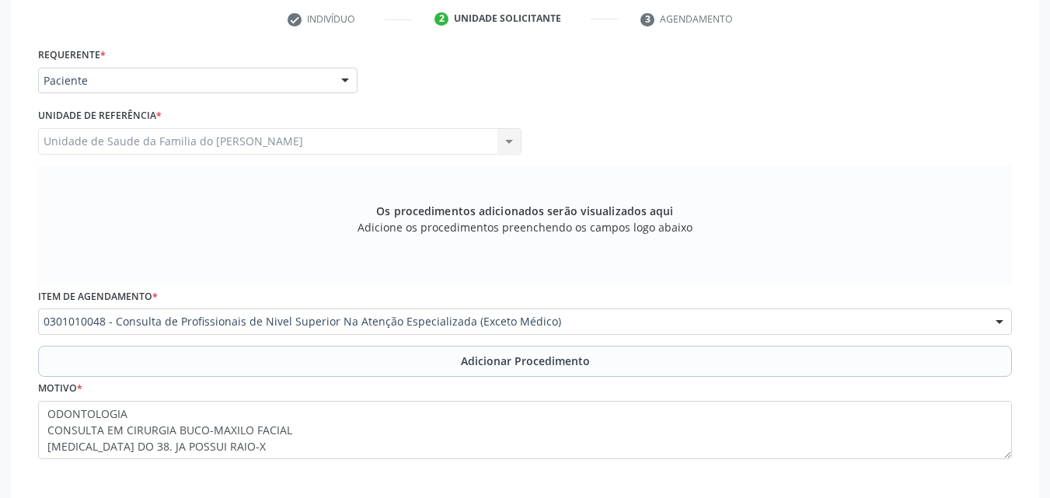
scroll to position [0, 0]
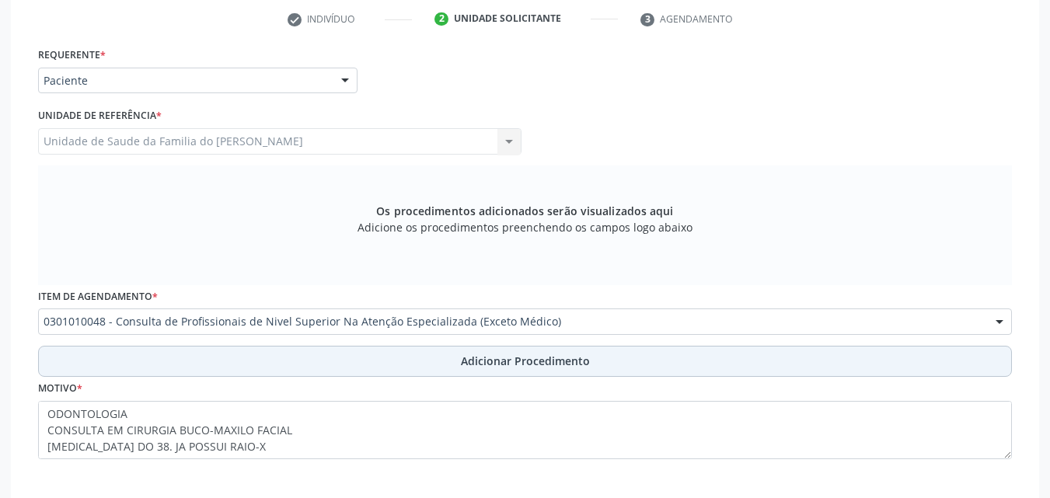
click at [843, 355] on button "Adicionar Procedimento" at bounding box center [525, 361] width 974 height 31
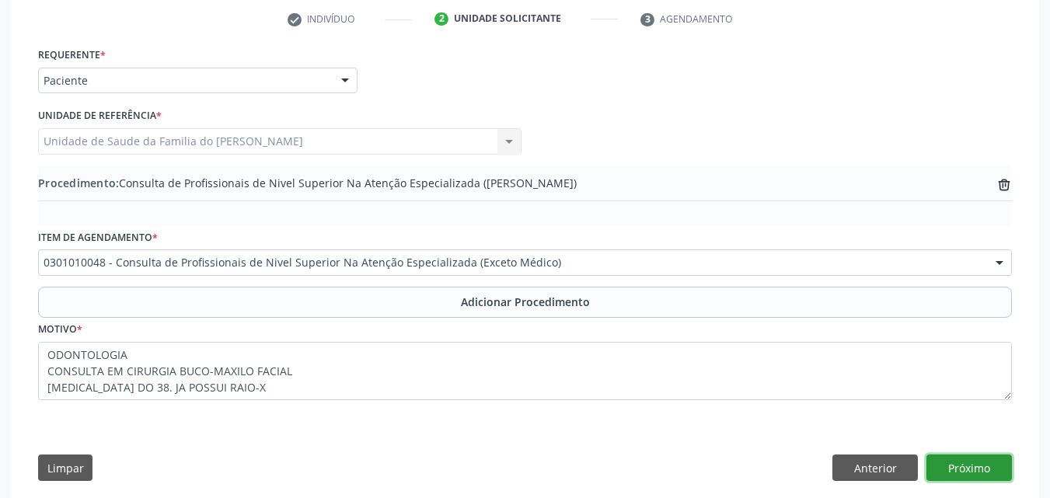
click at [949, 466] on button "Próximo" at bounding box center [970, 468] width 86 height 26
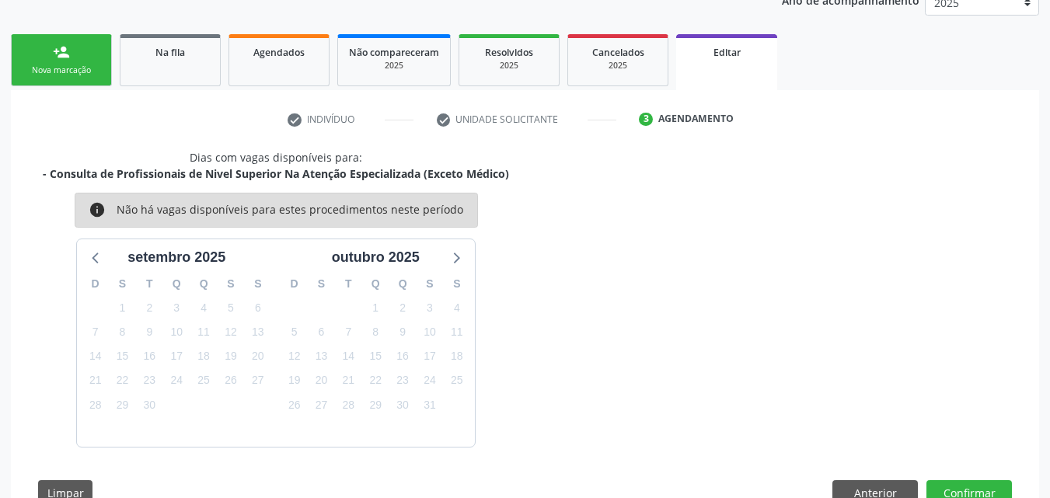
scroll to position [266, 0]
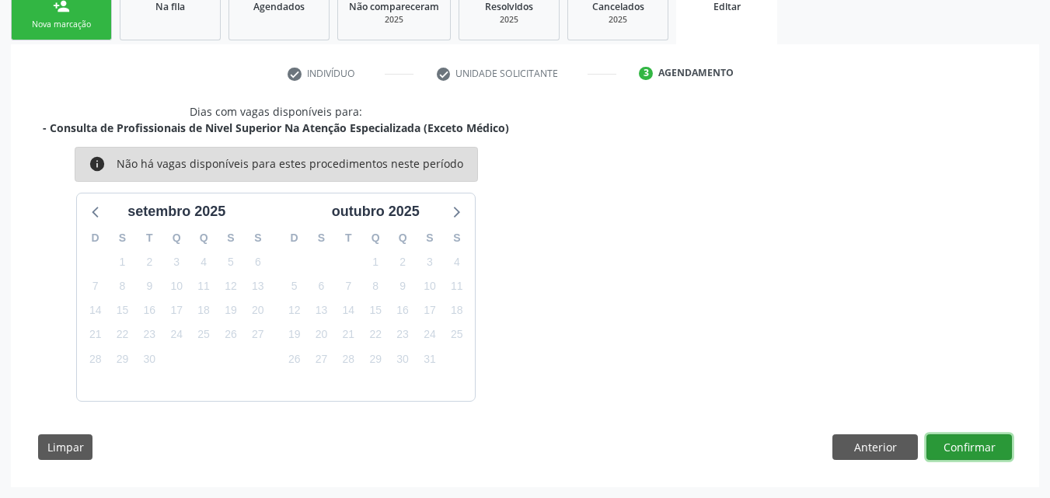
click at [976, 440] on button "Confirmar" at bounding box center [970, 448] width 86 height 26
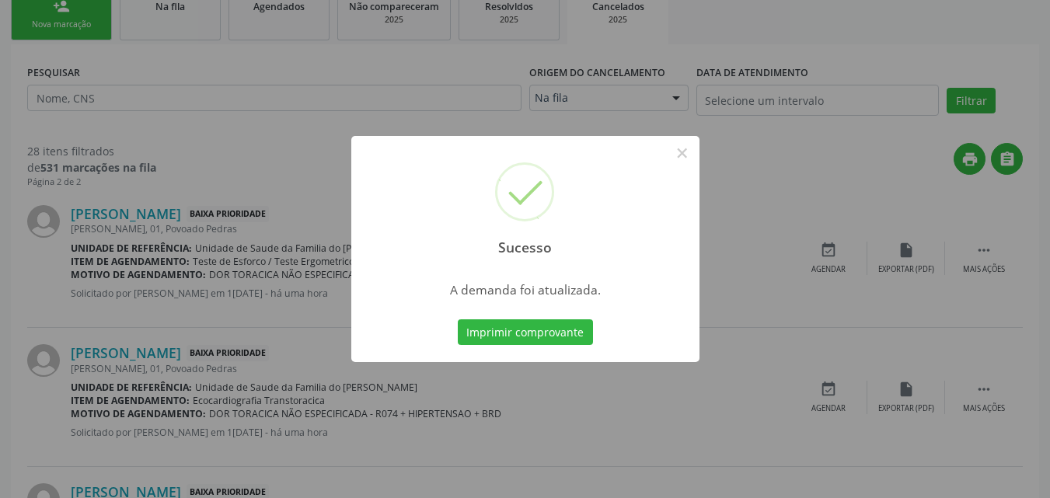
scroll to position [0, 0]
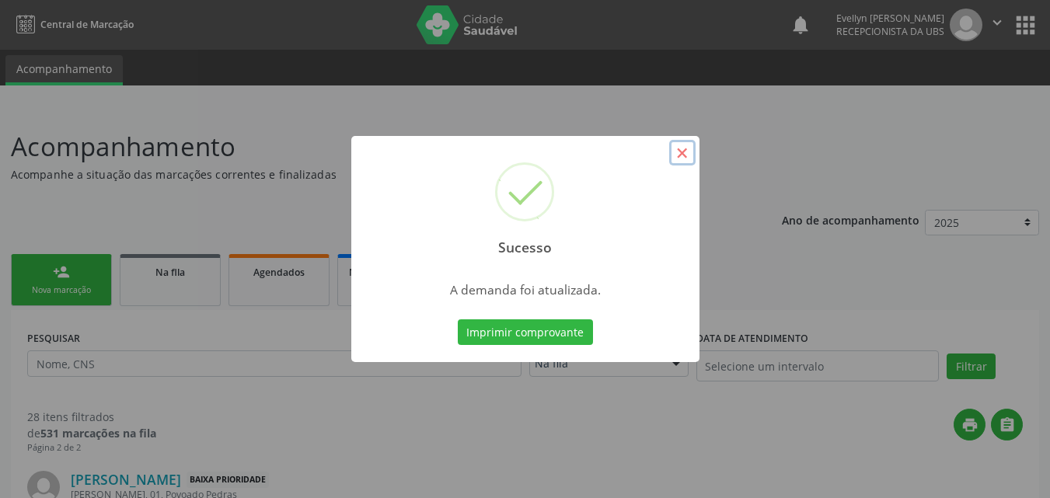
click at [684, 159] on button "×" at bounding box center [682, 153] width 26 height 26
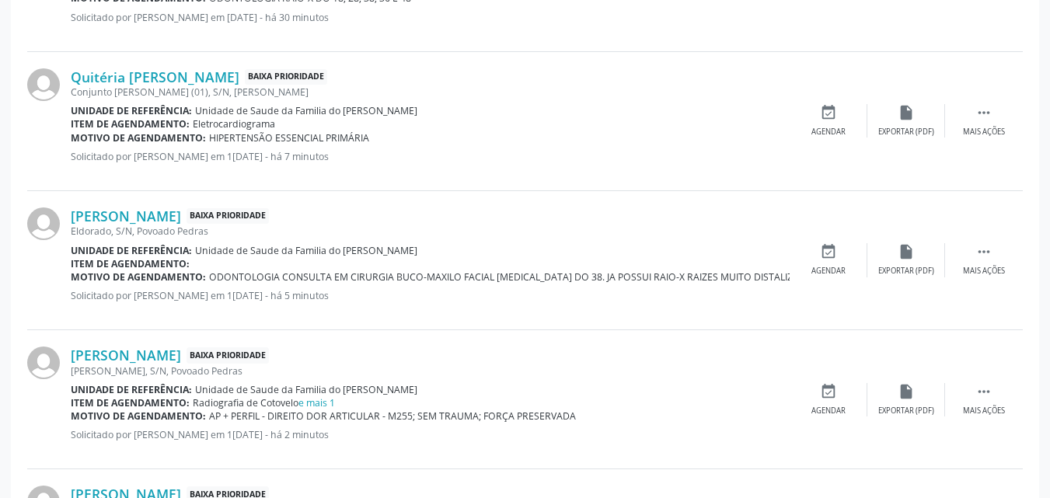
scroll to position [1650, 0]
